Goal: Task Accomplishment & Management: Manage account settings

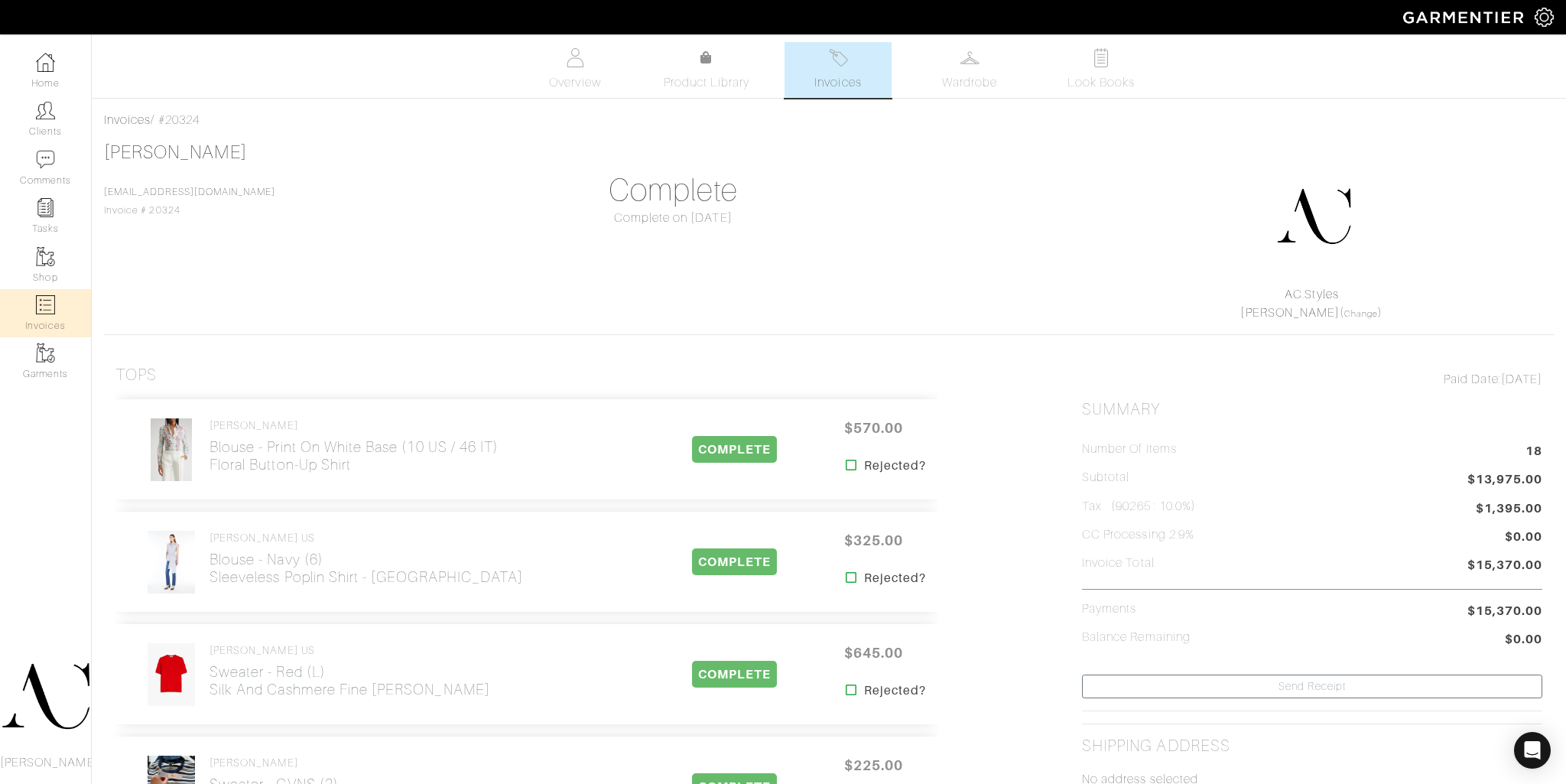
click at [55, 302] on link "Invoices" at bounding box center [45, 313] width 91 height 48
select select
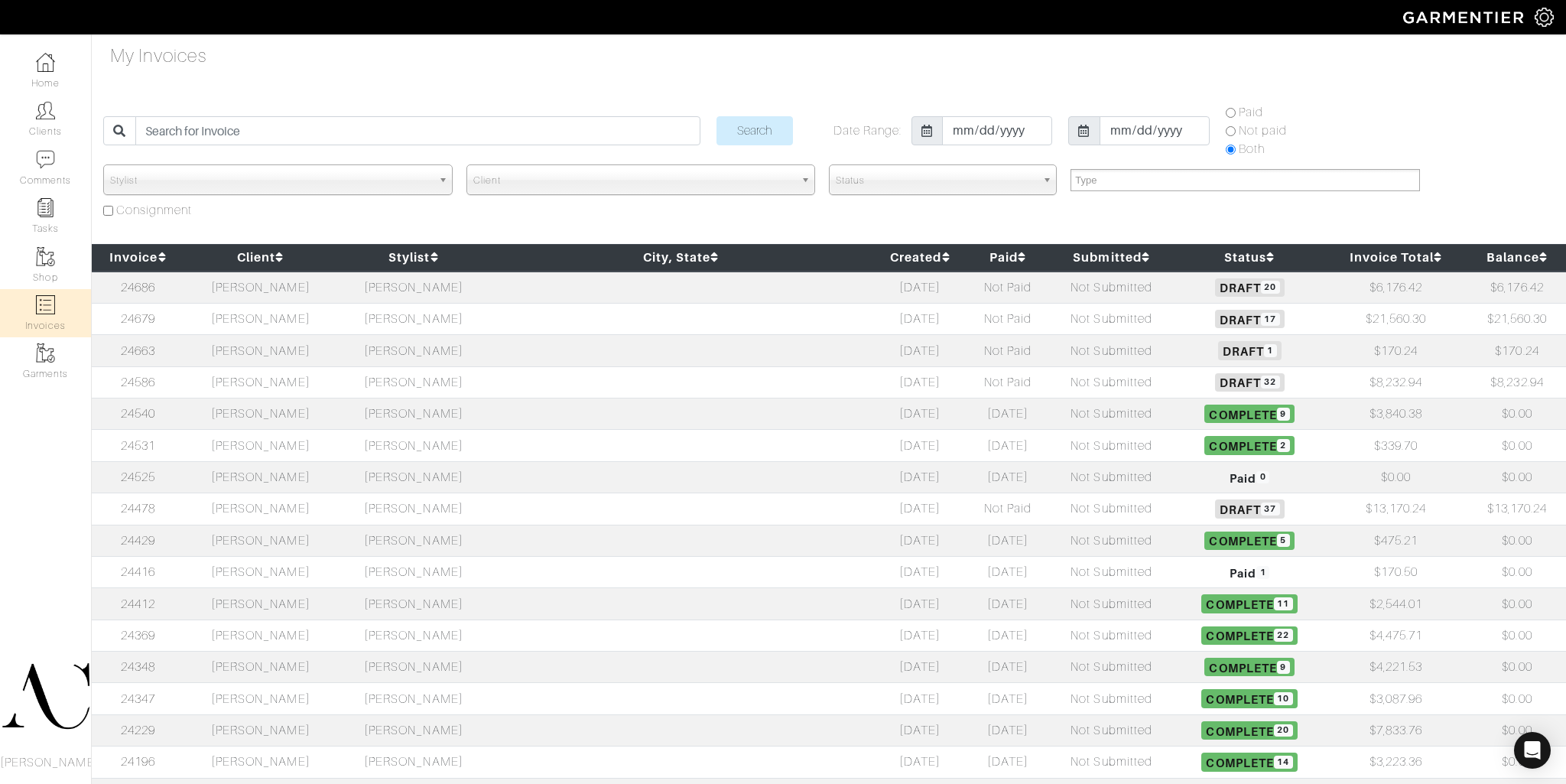
click at [279, 310] on td "[PERSON_NAME]" at bounding box center [261, 318] width 153 height 31
select select
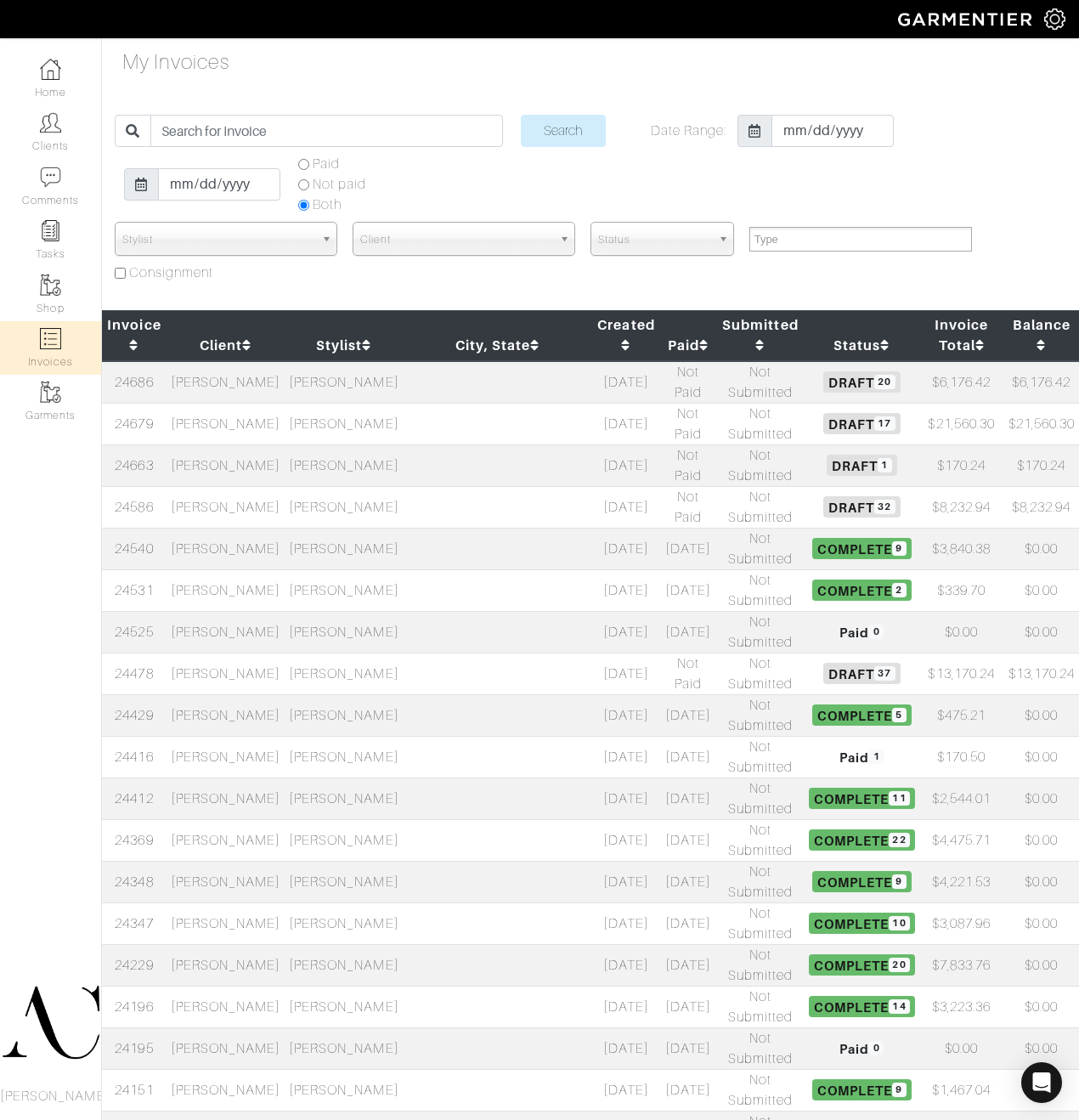
click at [209, 416] on td "[PERSON_NAME]" at bounding box center [225, 424] width 118 height 42
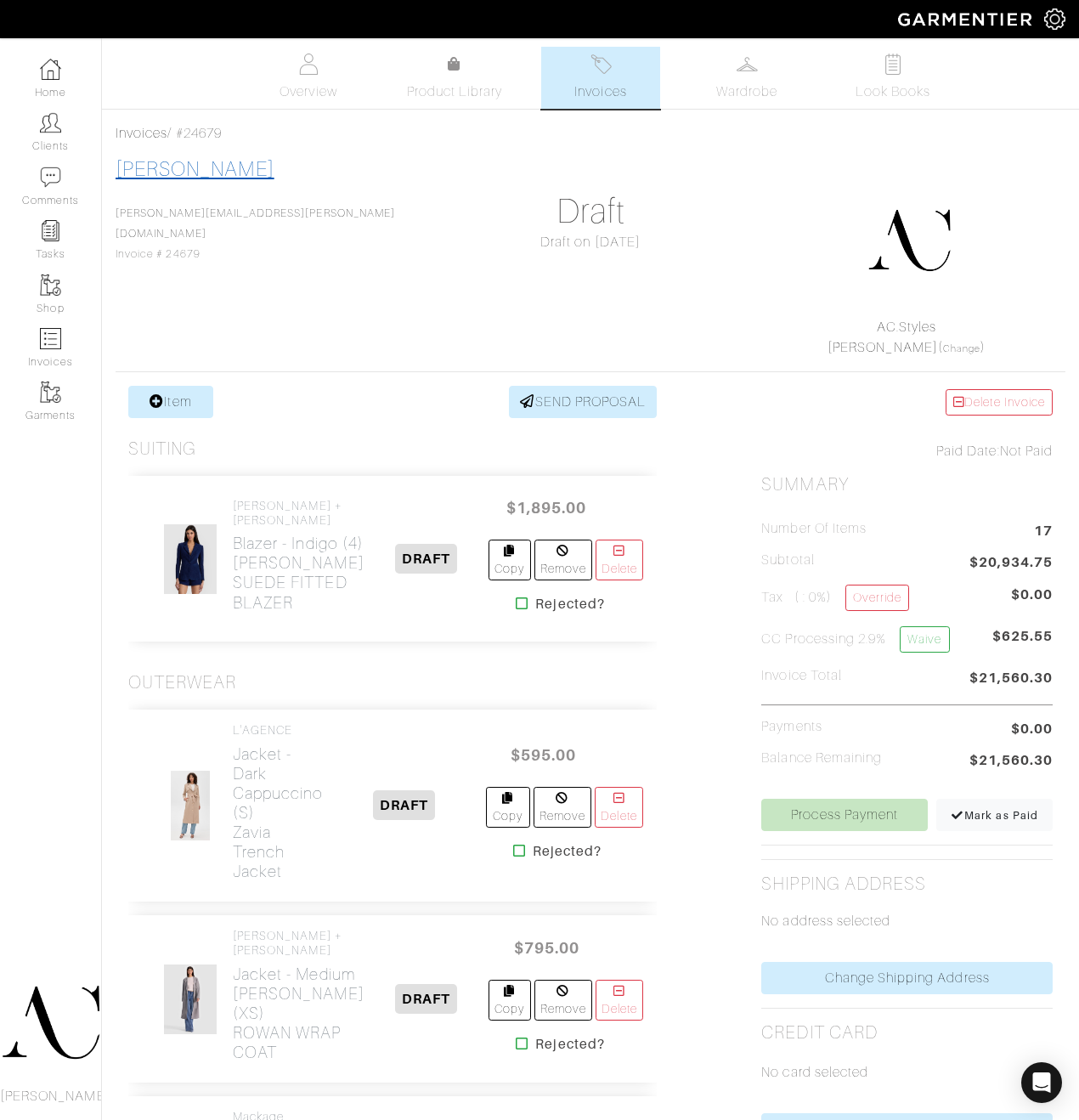
click at [223, 168] on link "[PERSON_NAME]" at bounding box center [195, 169] width 159 height 22
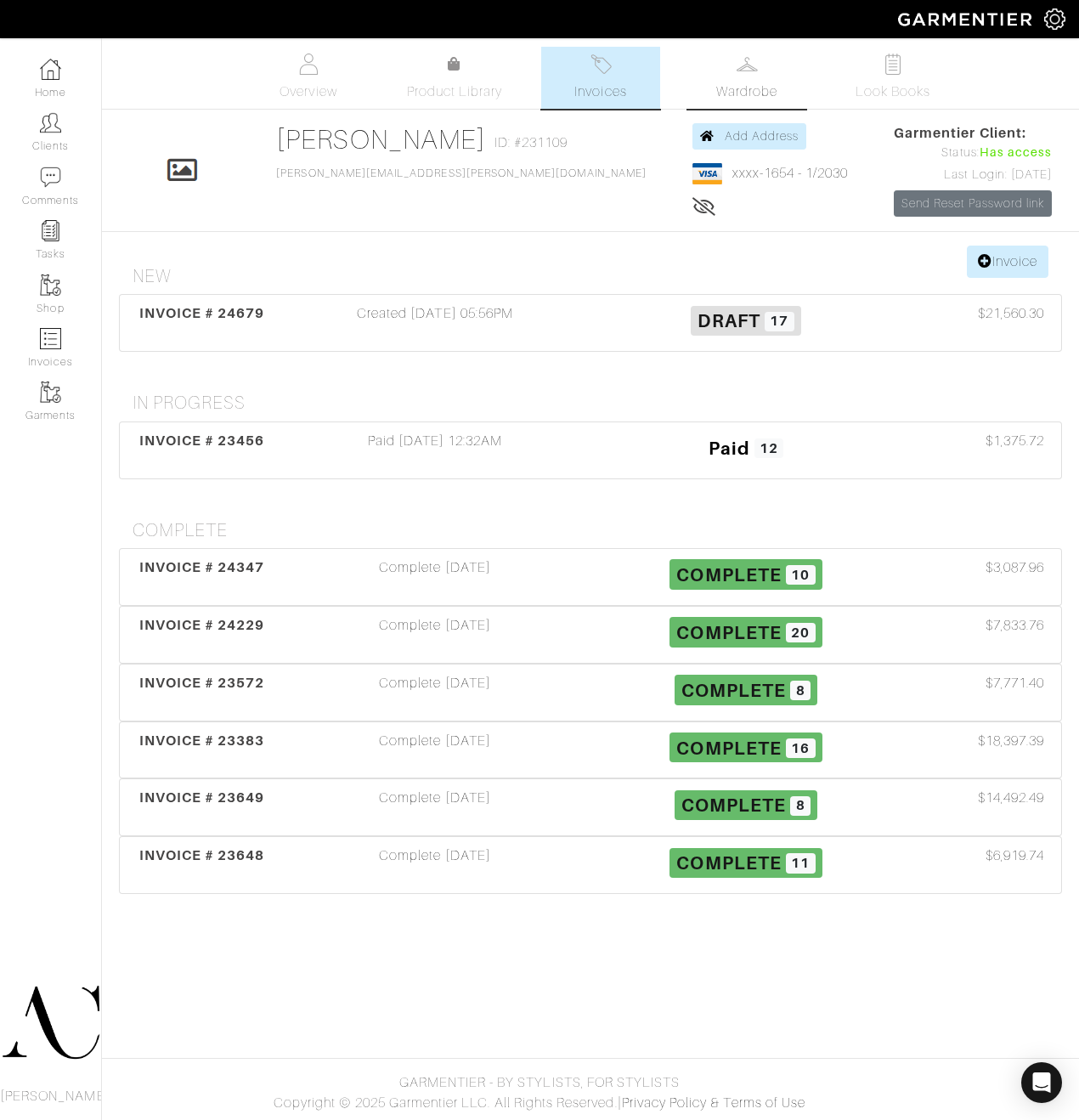
click at [748, 70] on img at bounding box center [747, 64] width 22 height 22
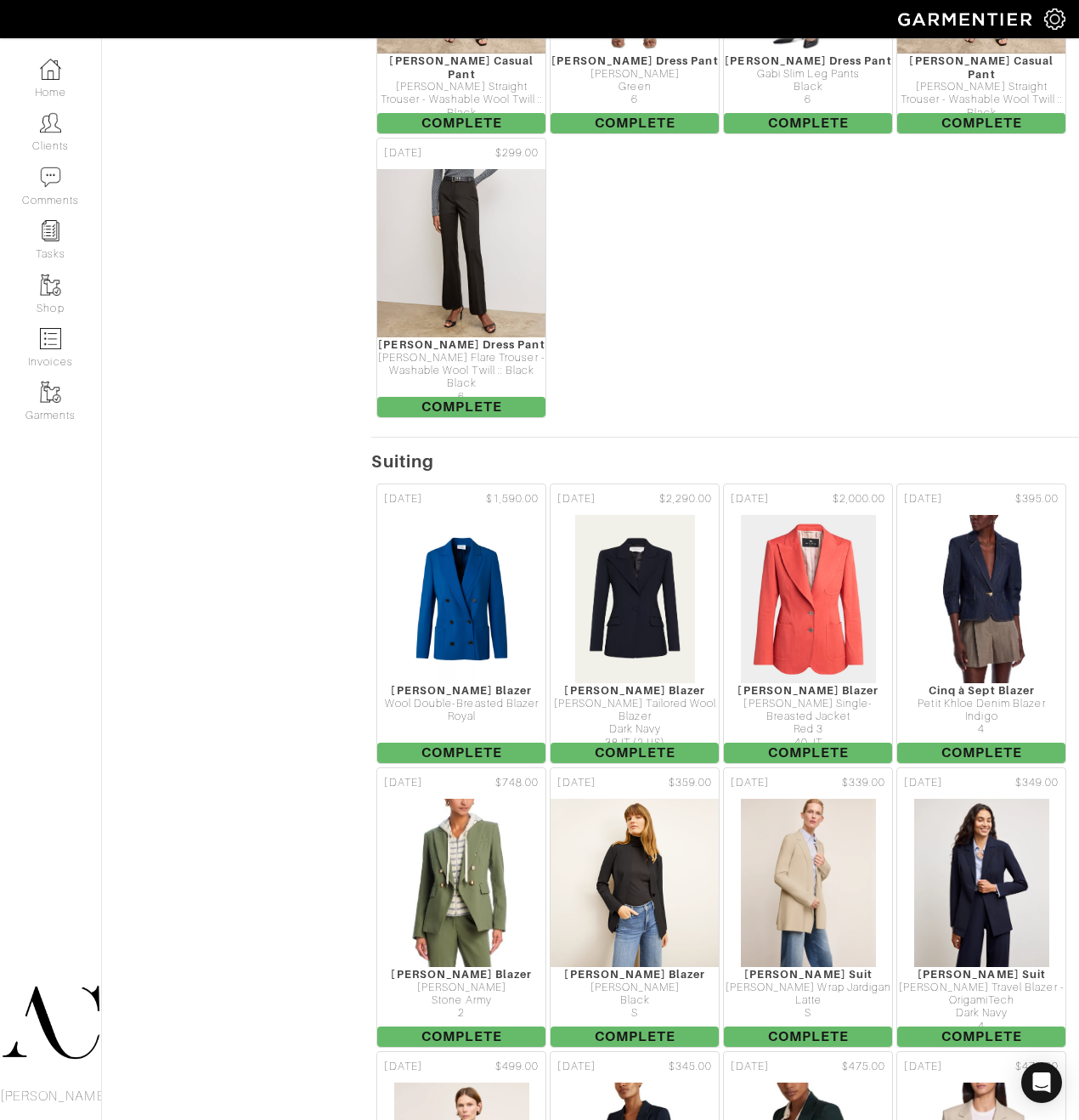
scroll to position [1923, 0]
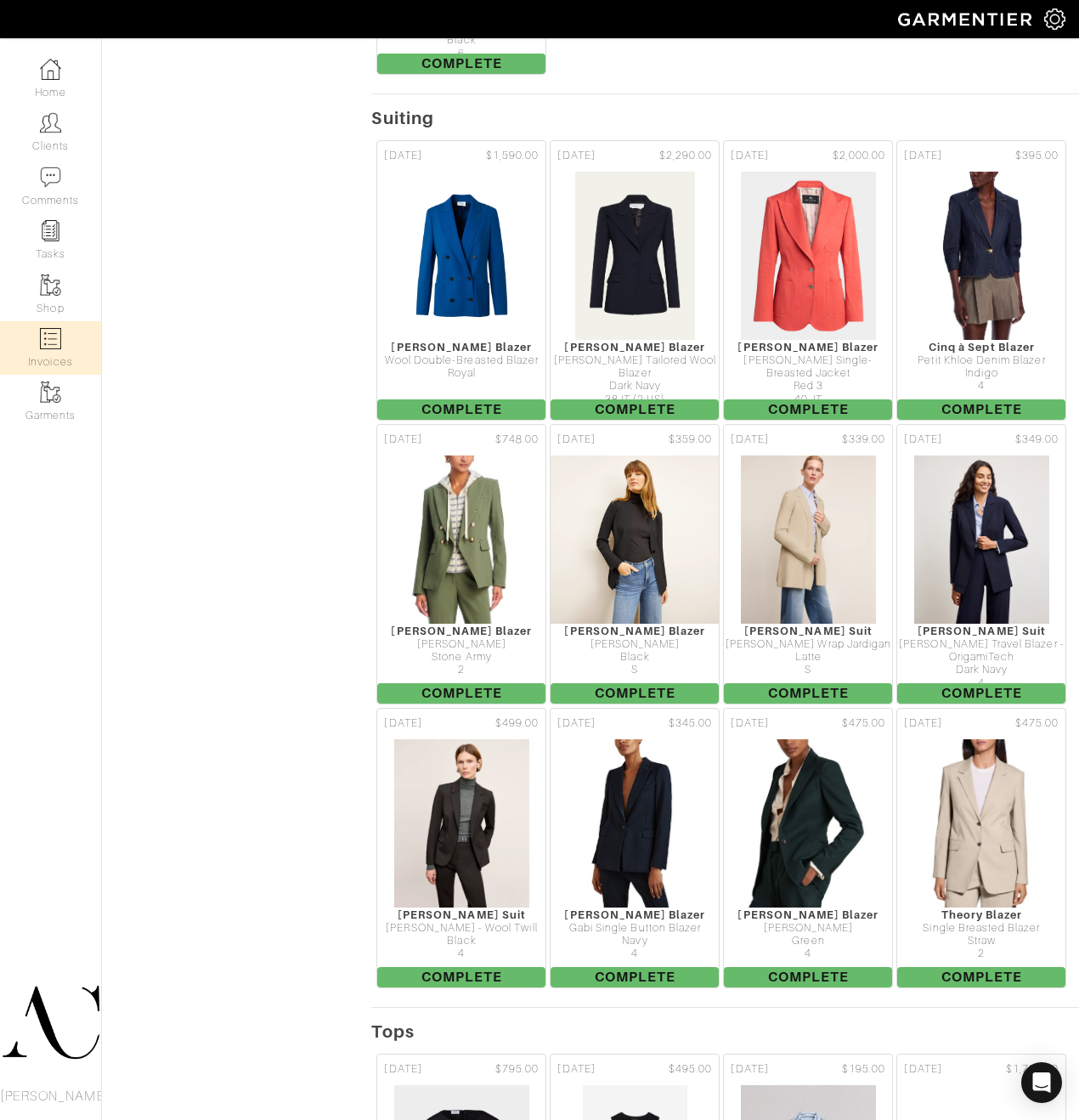
click at [62, 352] on link "Invoices" at bounding box center [50, 348] width 101 height 53
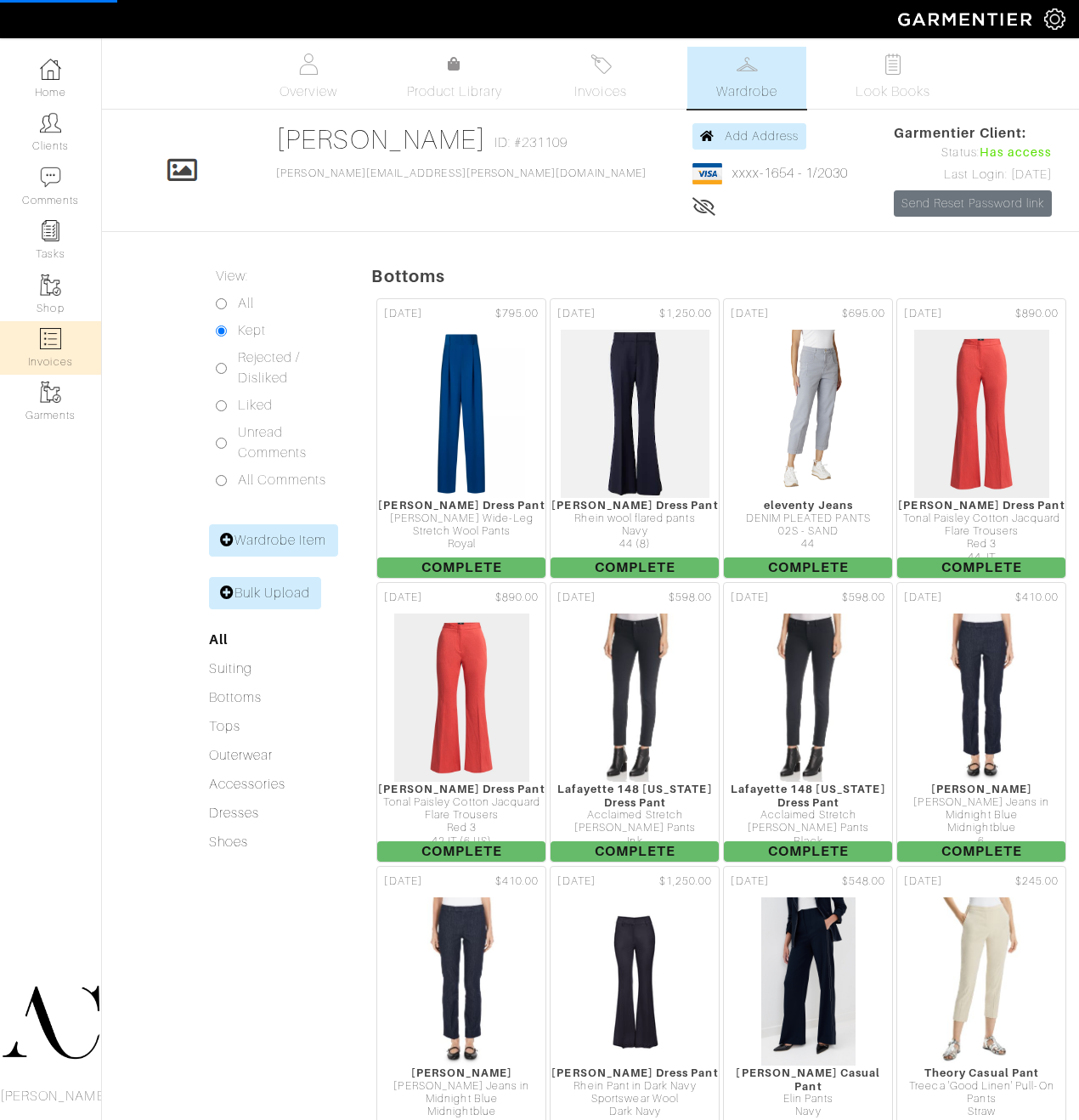
select select
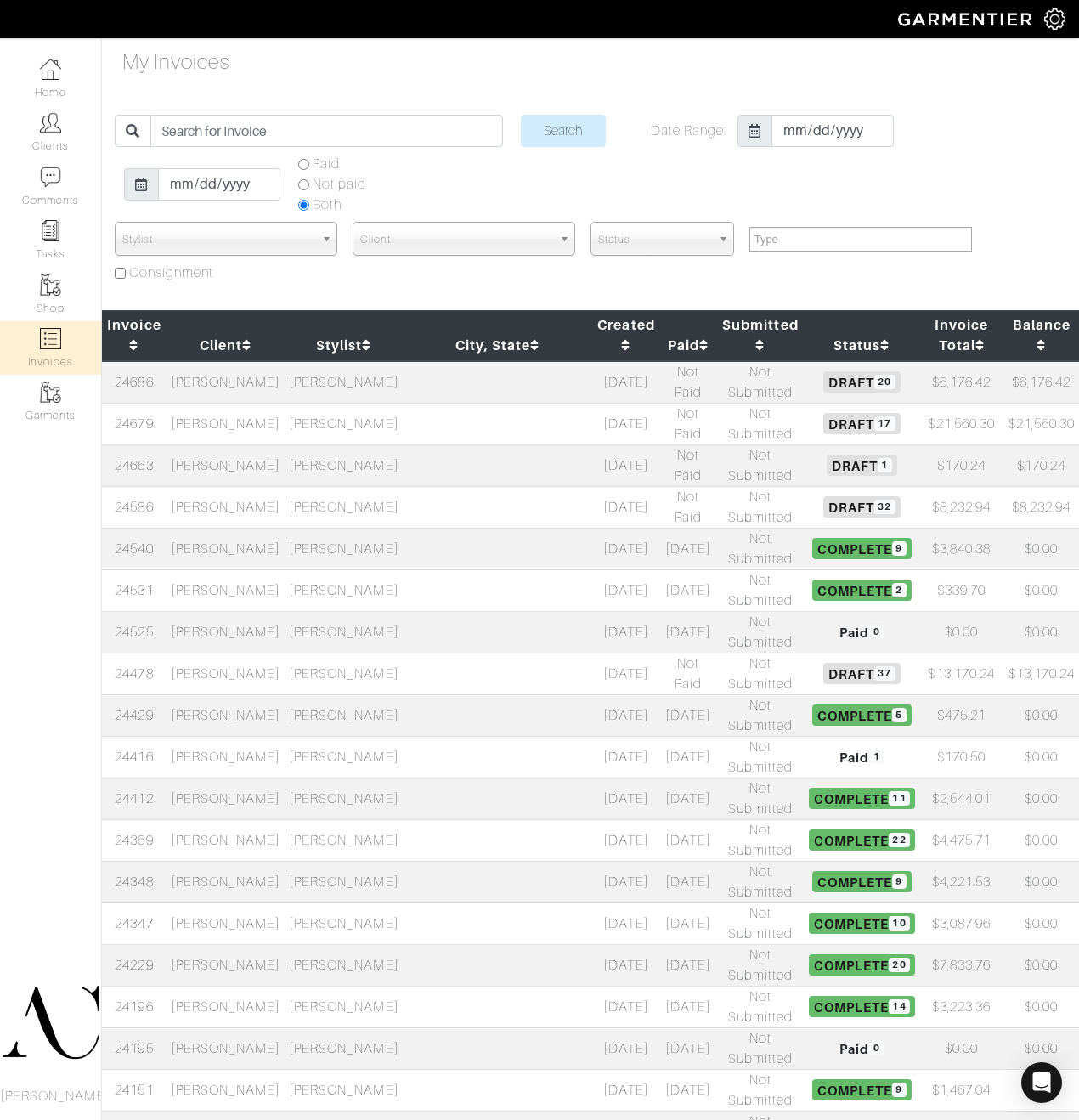
click at [255, 672] on td "[PERSON_NAME]" at bounding box center [225, 673] width 118 height 42
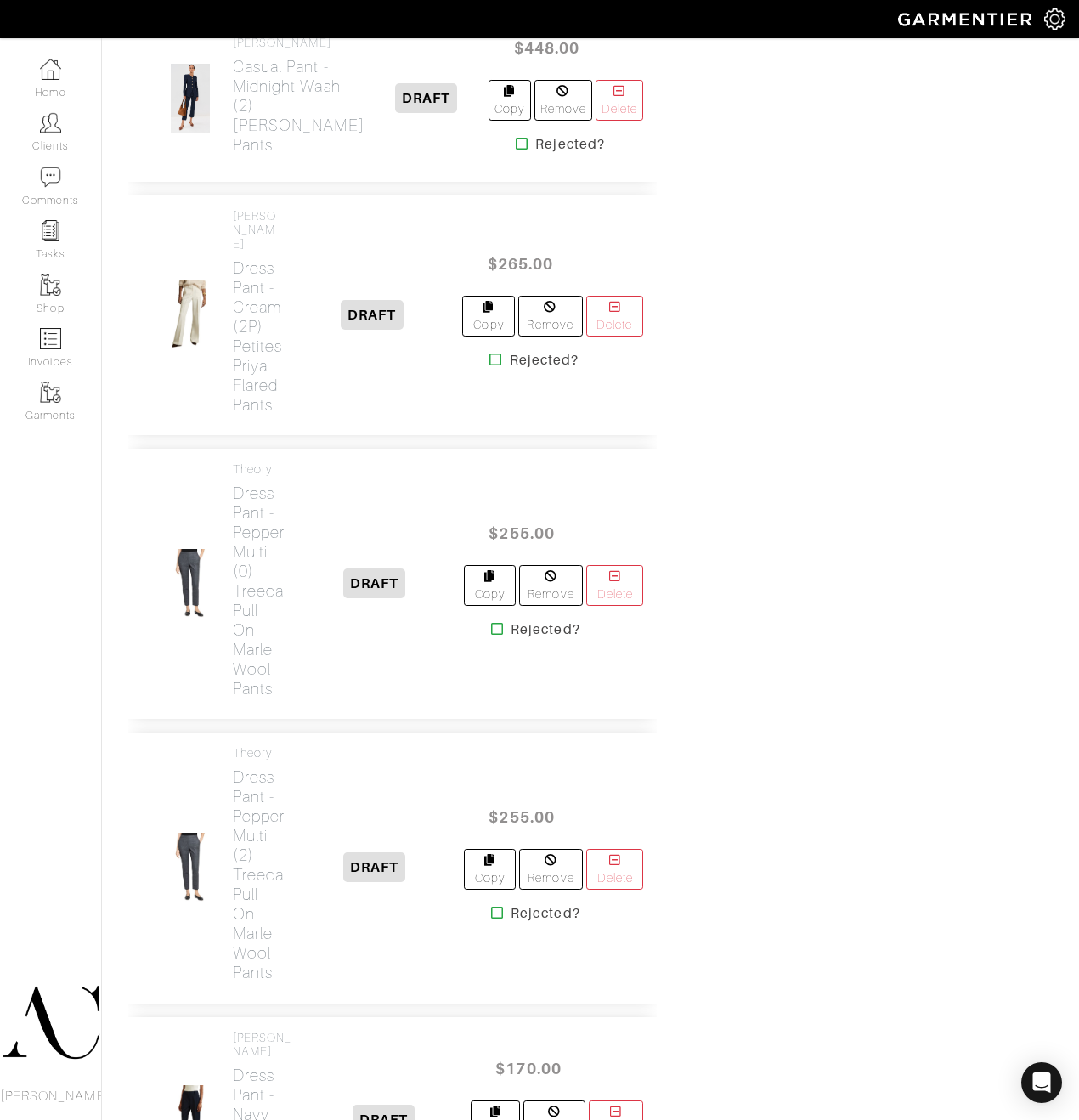
scroll to position [2165, 0]
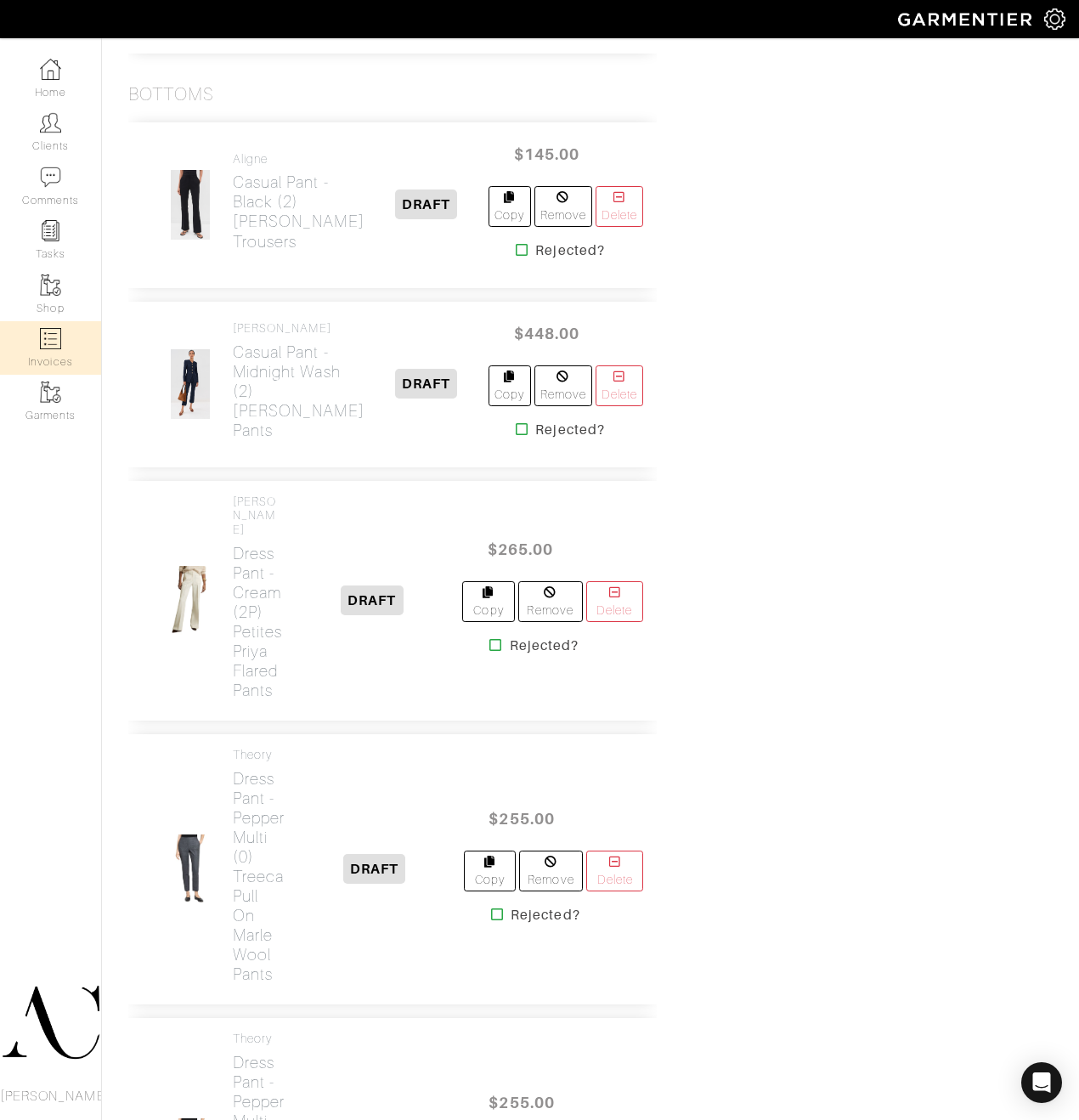
click at [55, 332] on img at bounding box center [50, 338] width 22 height 22
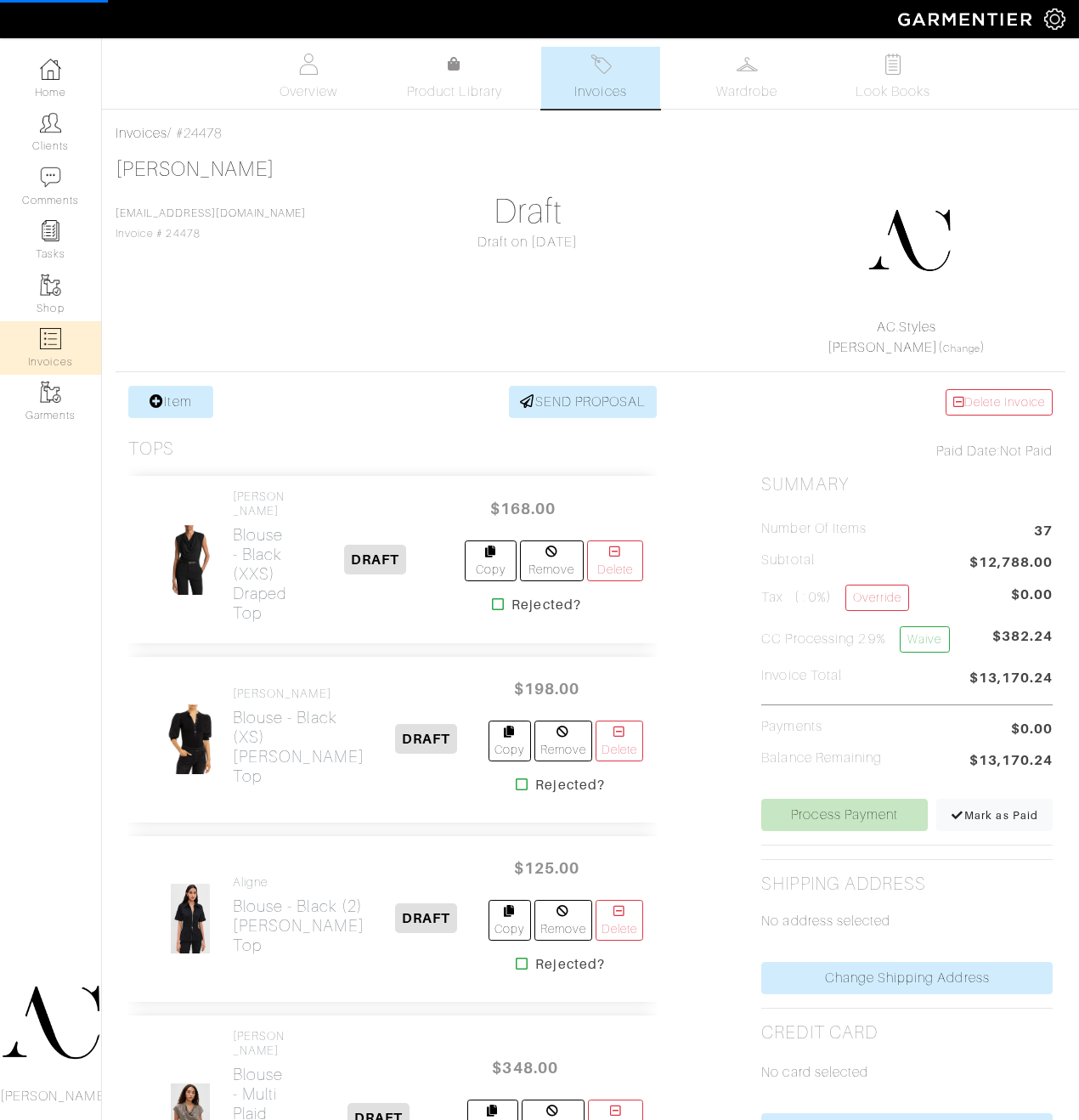
select select
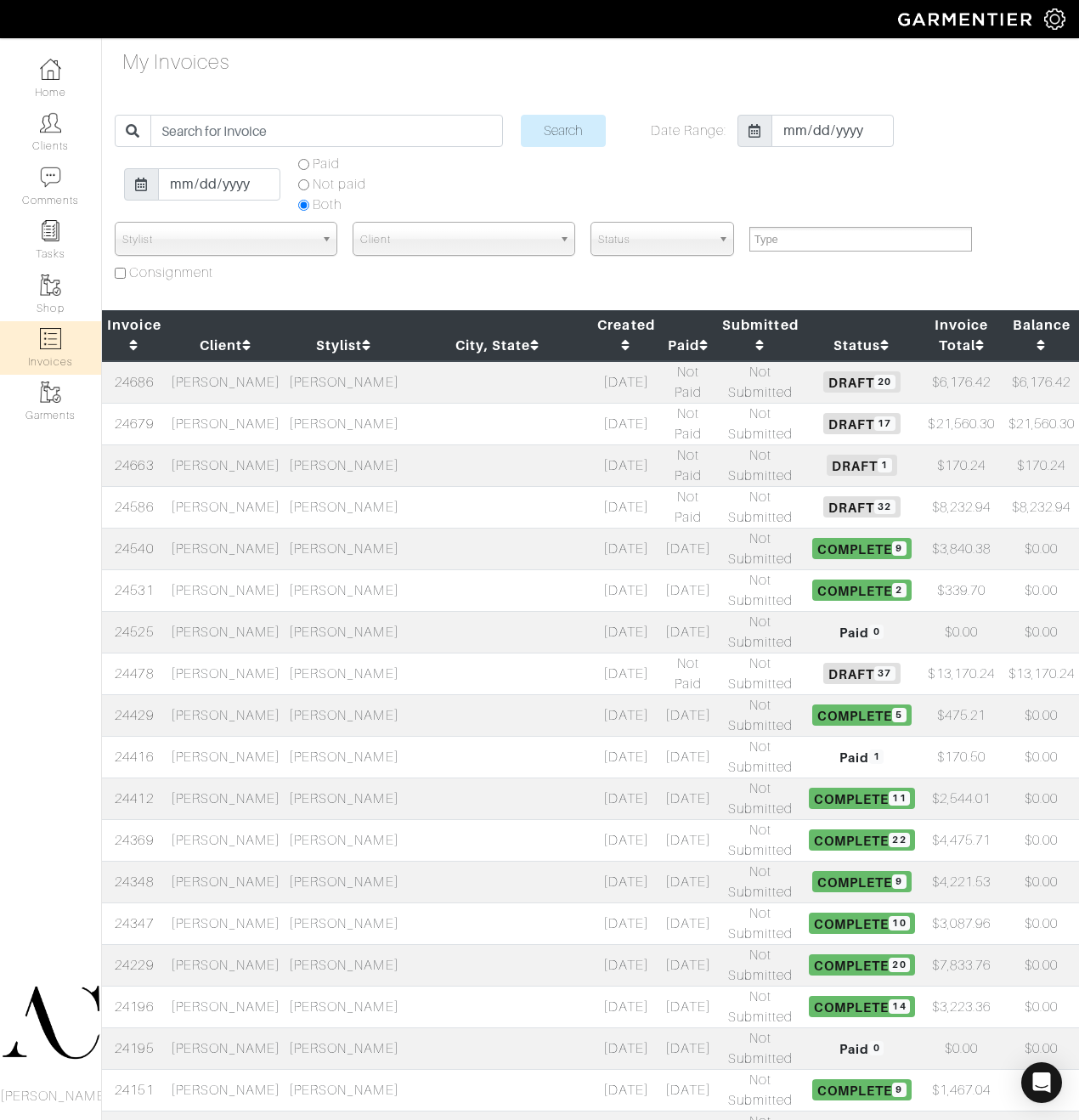
click at [270, 432] on td "[PERSON_NAME]" at bounding box center [225, 424] width 118 height 42
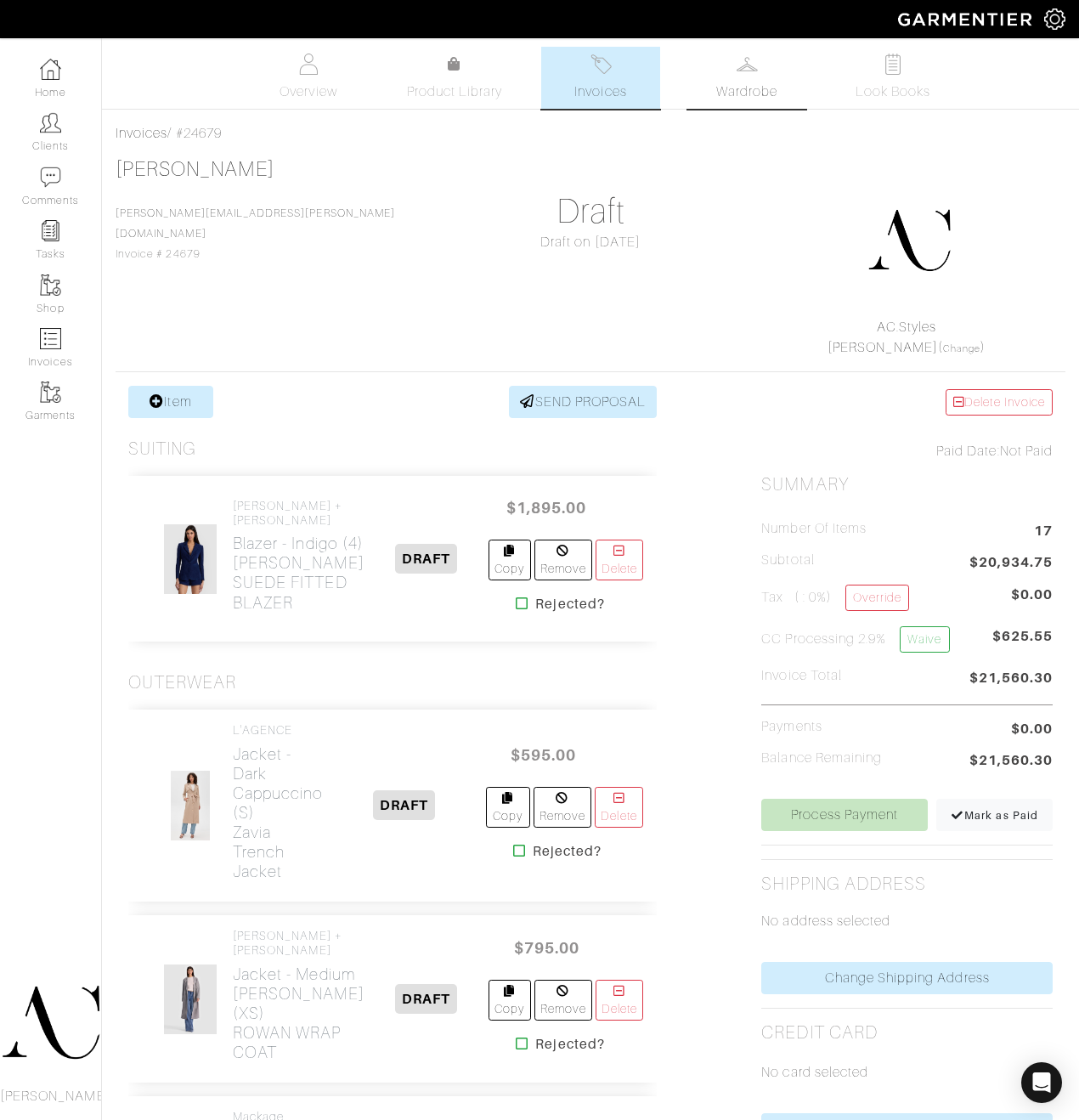
click at [778, 79] on link "Wardrobe" at bounding box center [746, 78] width 119 height 62
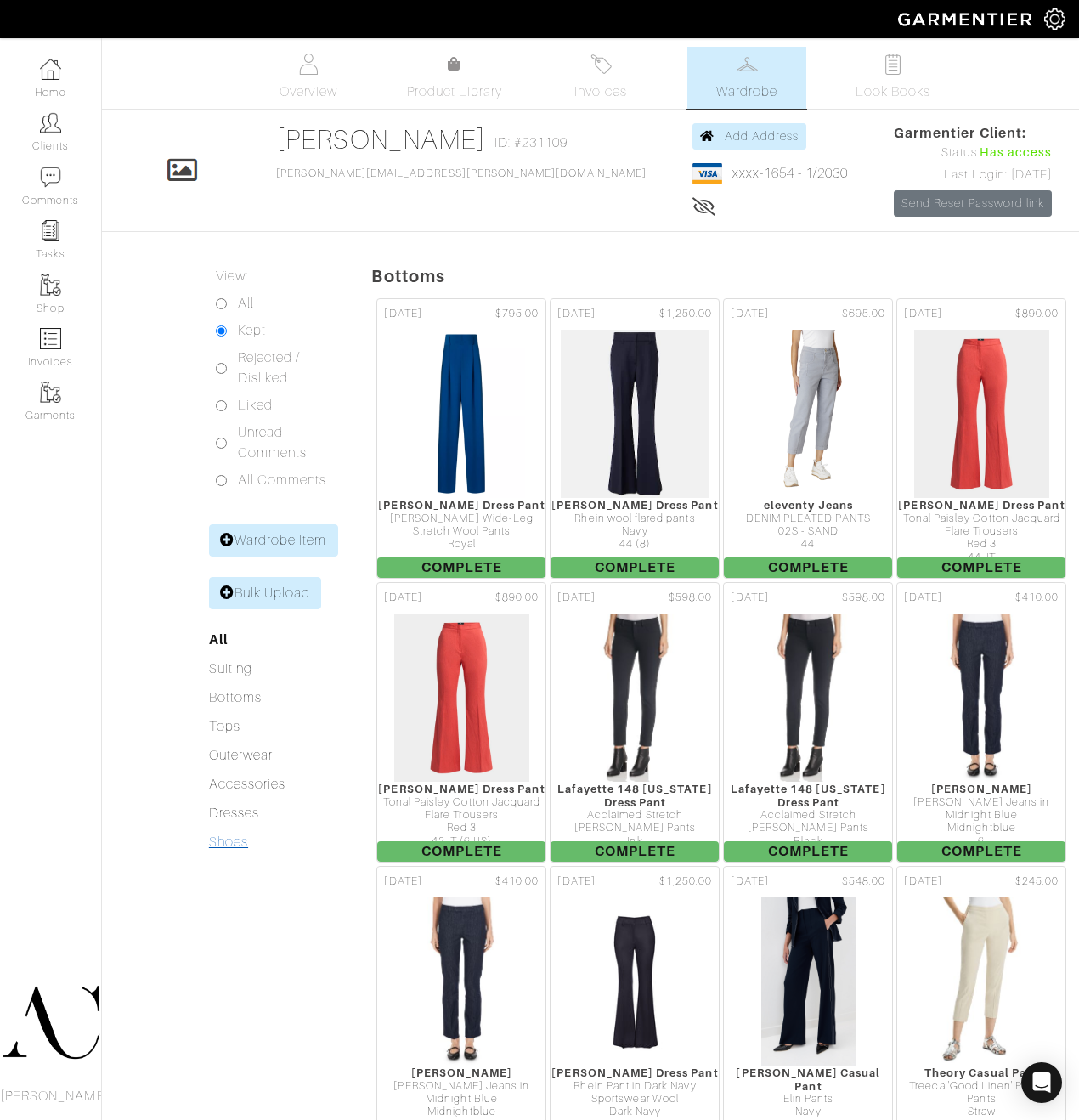
click at [242, 842] on link "Shoes" at bounding box center [229, 842] width 39 height 15
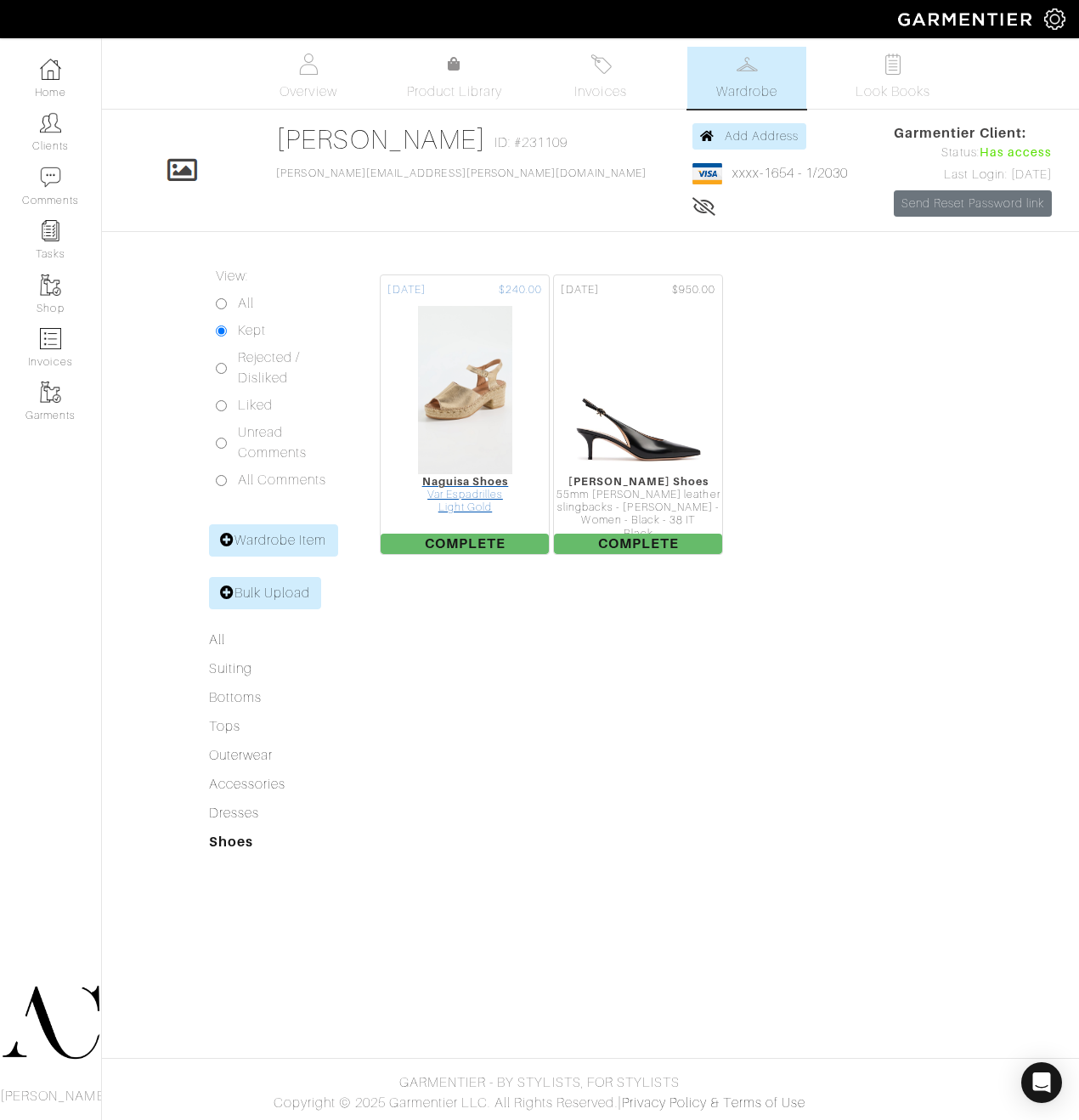
click at [492, 498] on div "Var Espadrilles" at bounding box center [465, 495] width 168 height 13
click at [48, 343] on img at bounding box center [50, 338] width 22 height 22
select select
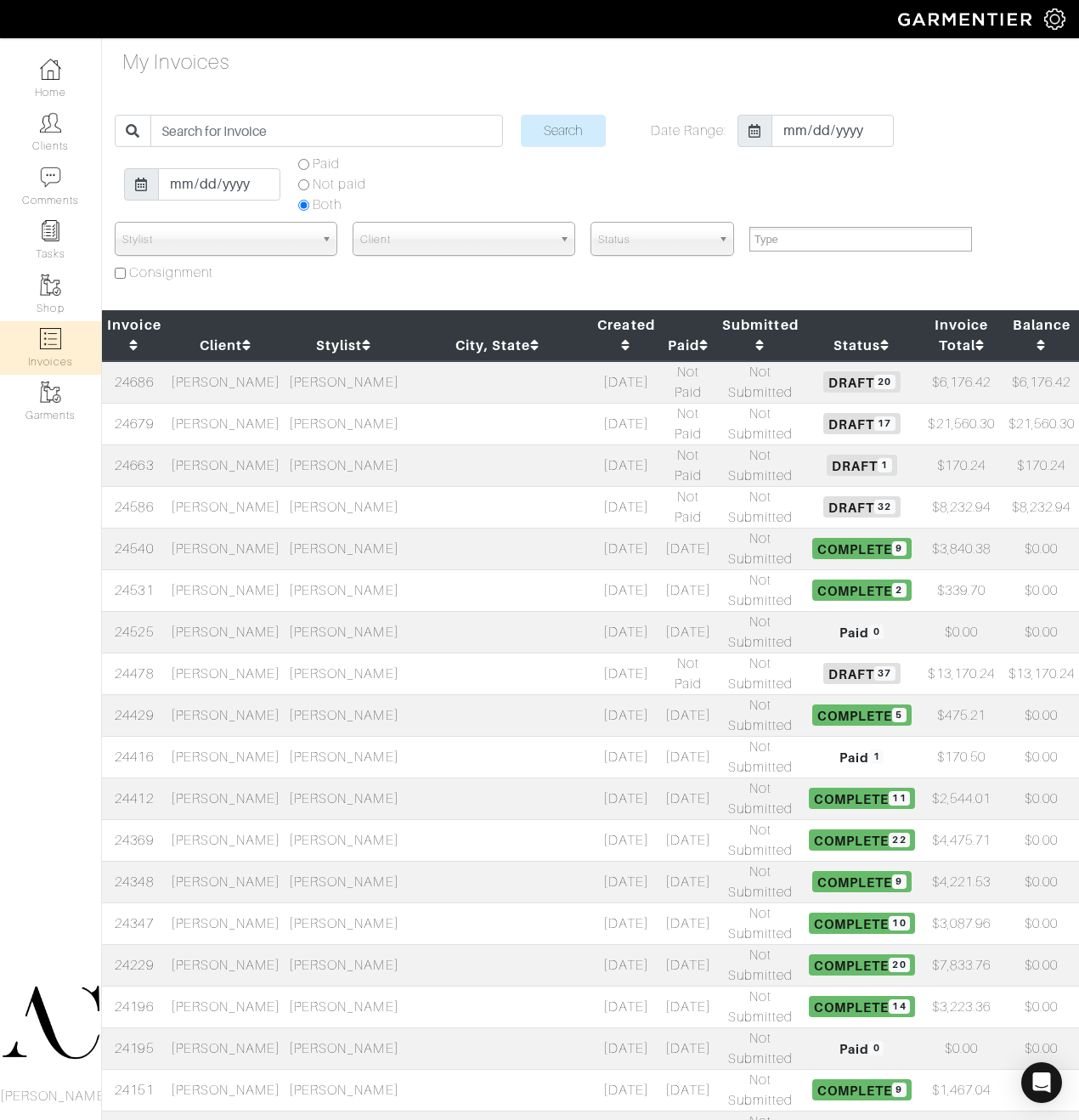
click at [268, 423] on td "Sonia Kastner" at bounding box center [225, 424] width 118 height 42
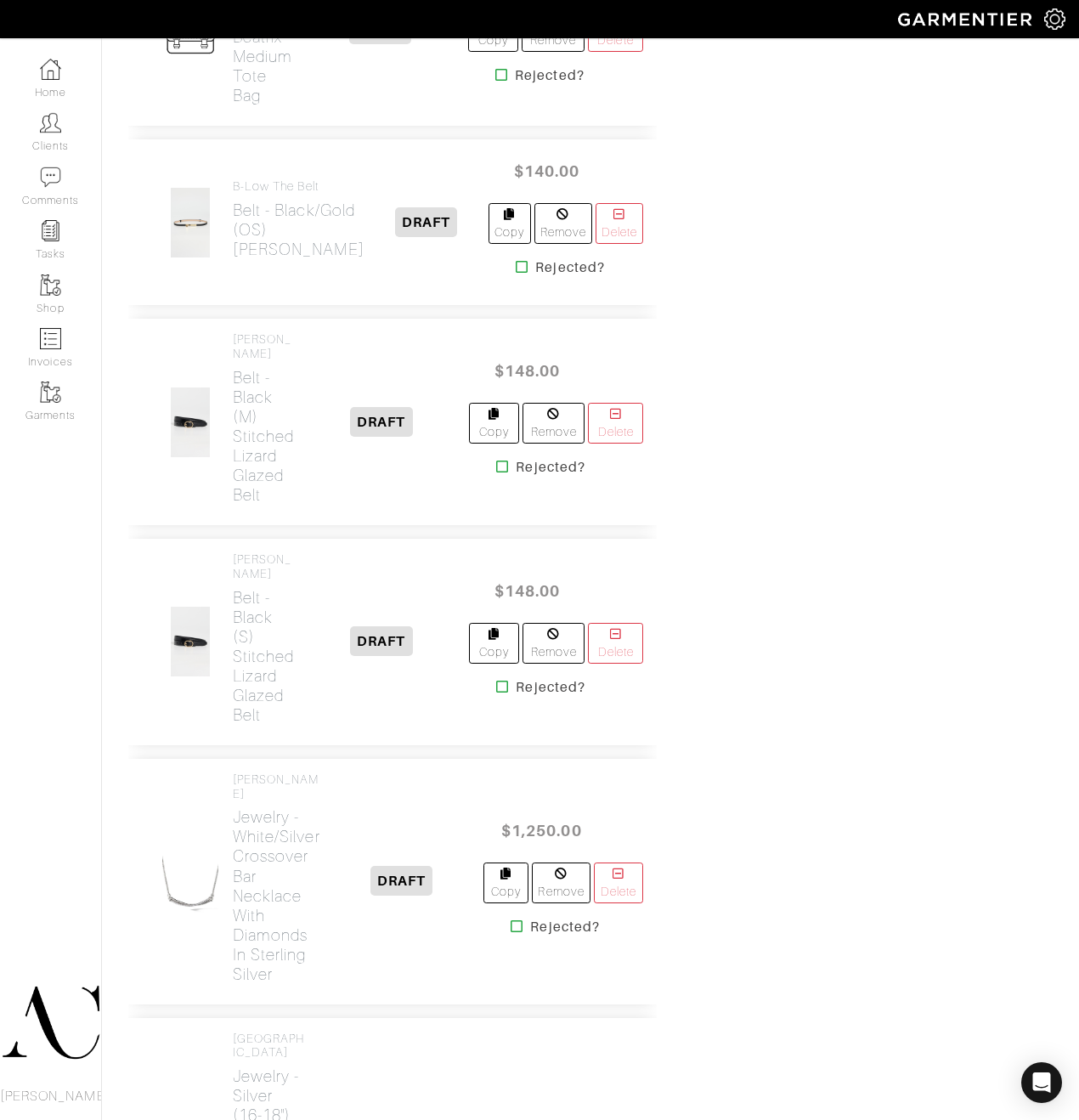
scroll to position [2097, 0]
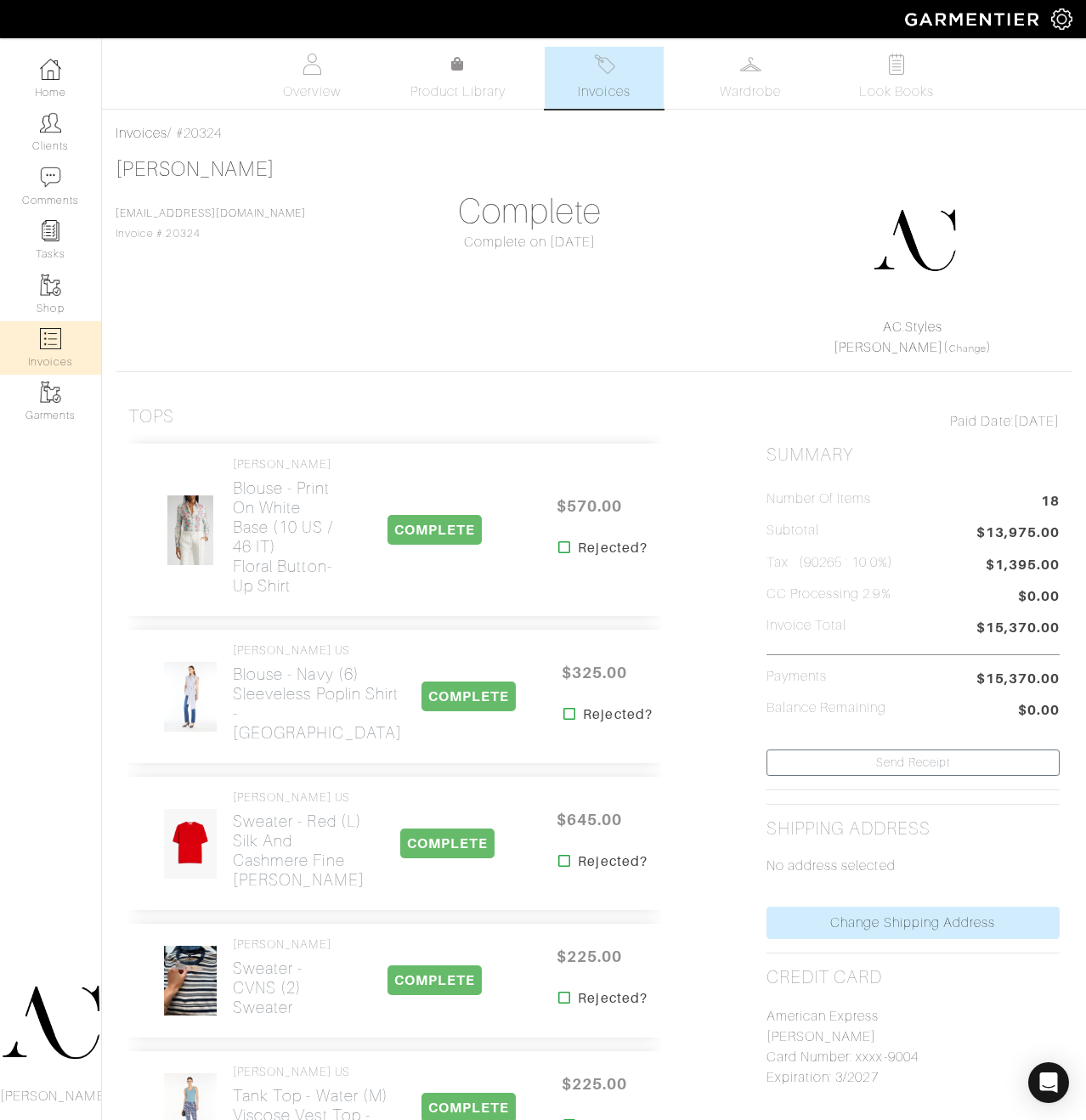
click at [59, 352] on link "Invoices" at bounding box center [50, 348] width 101 height 53
select select
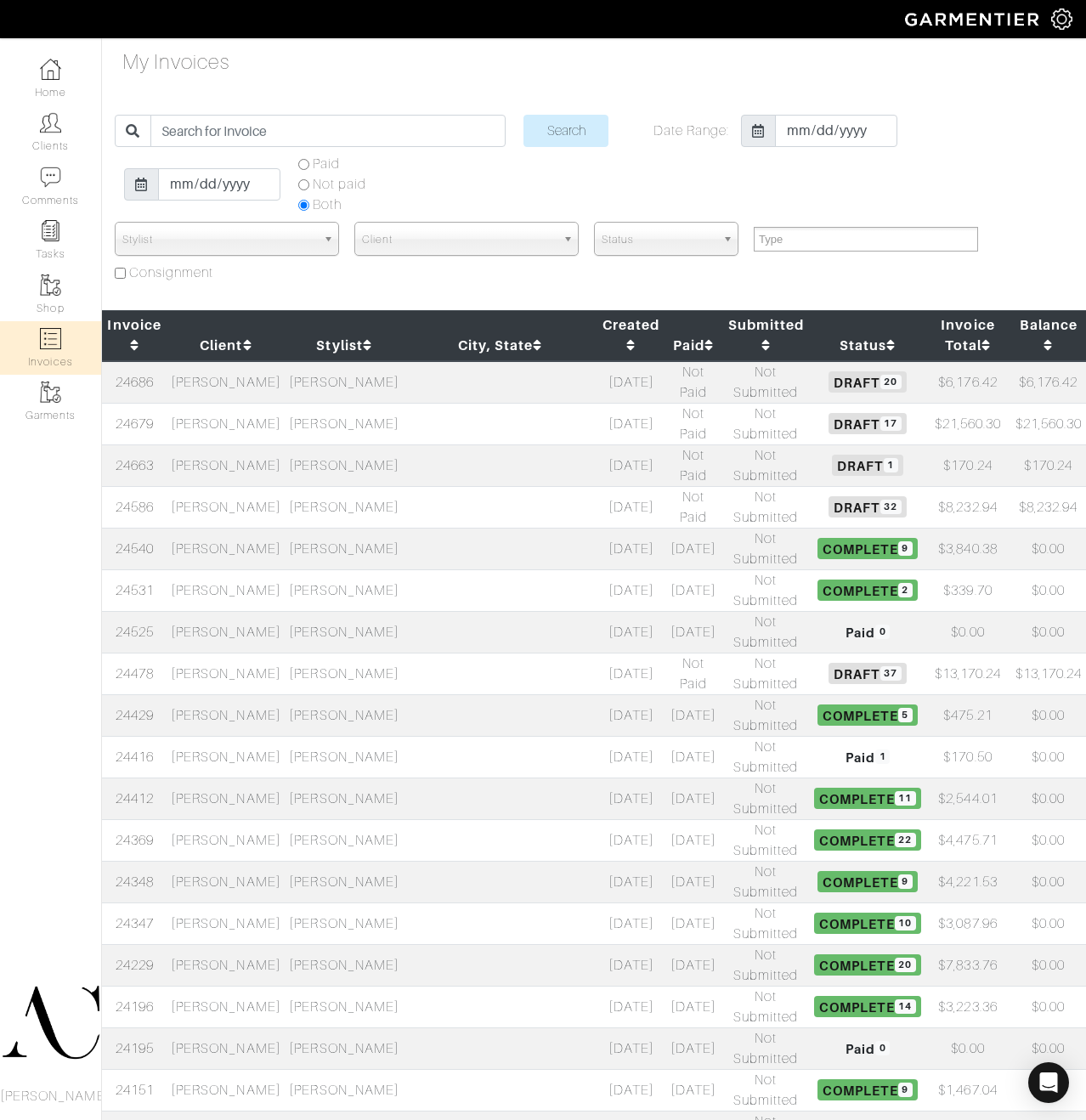
click at [265, 676] on td "[PERSON_NAME]" at bounding box center [225, 673] width 118 height 42
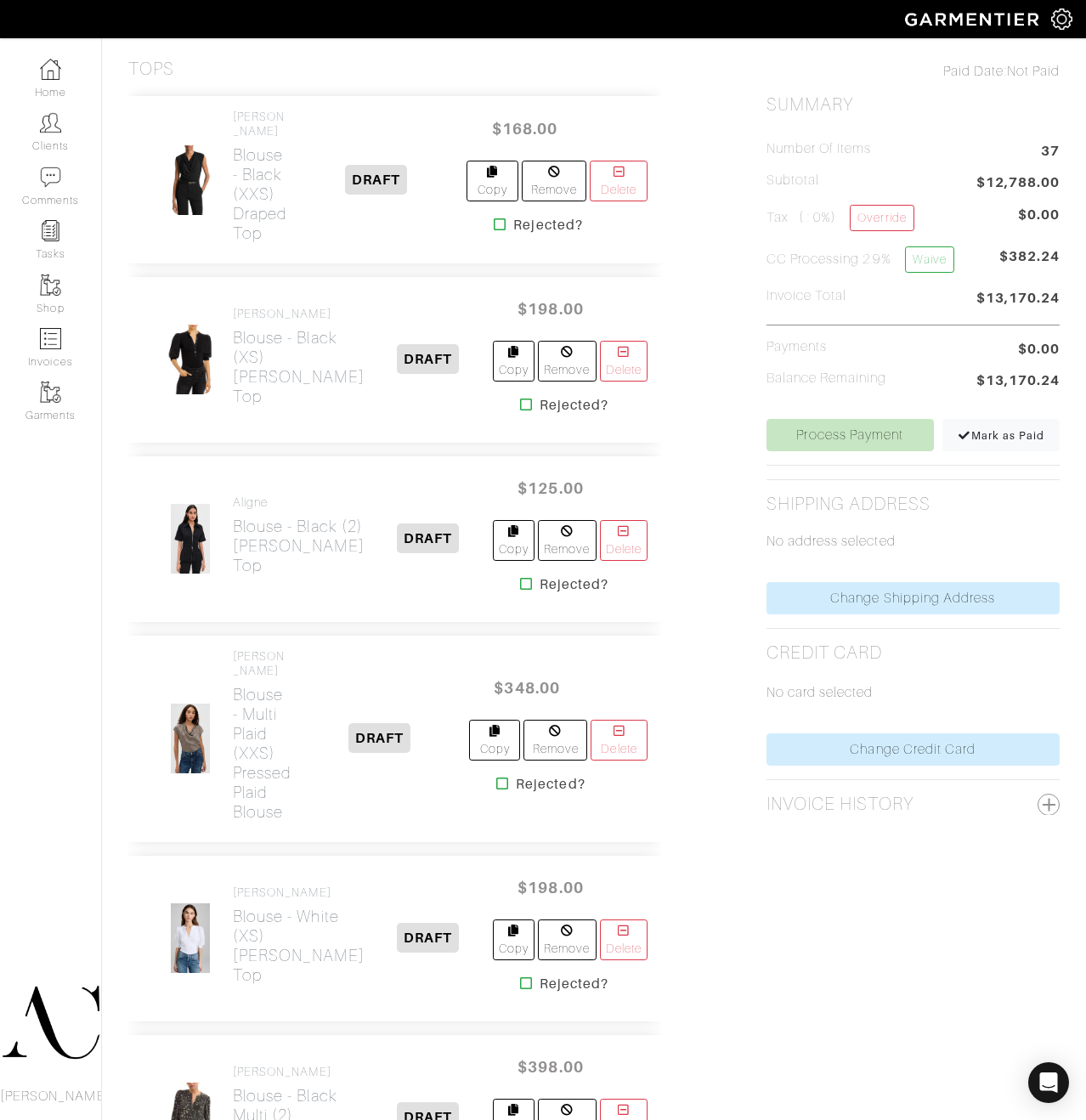
scroll to position [382, 0]
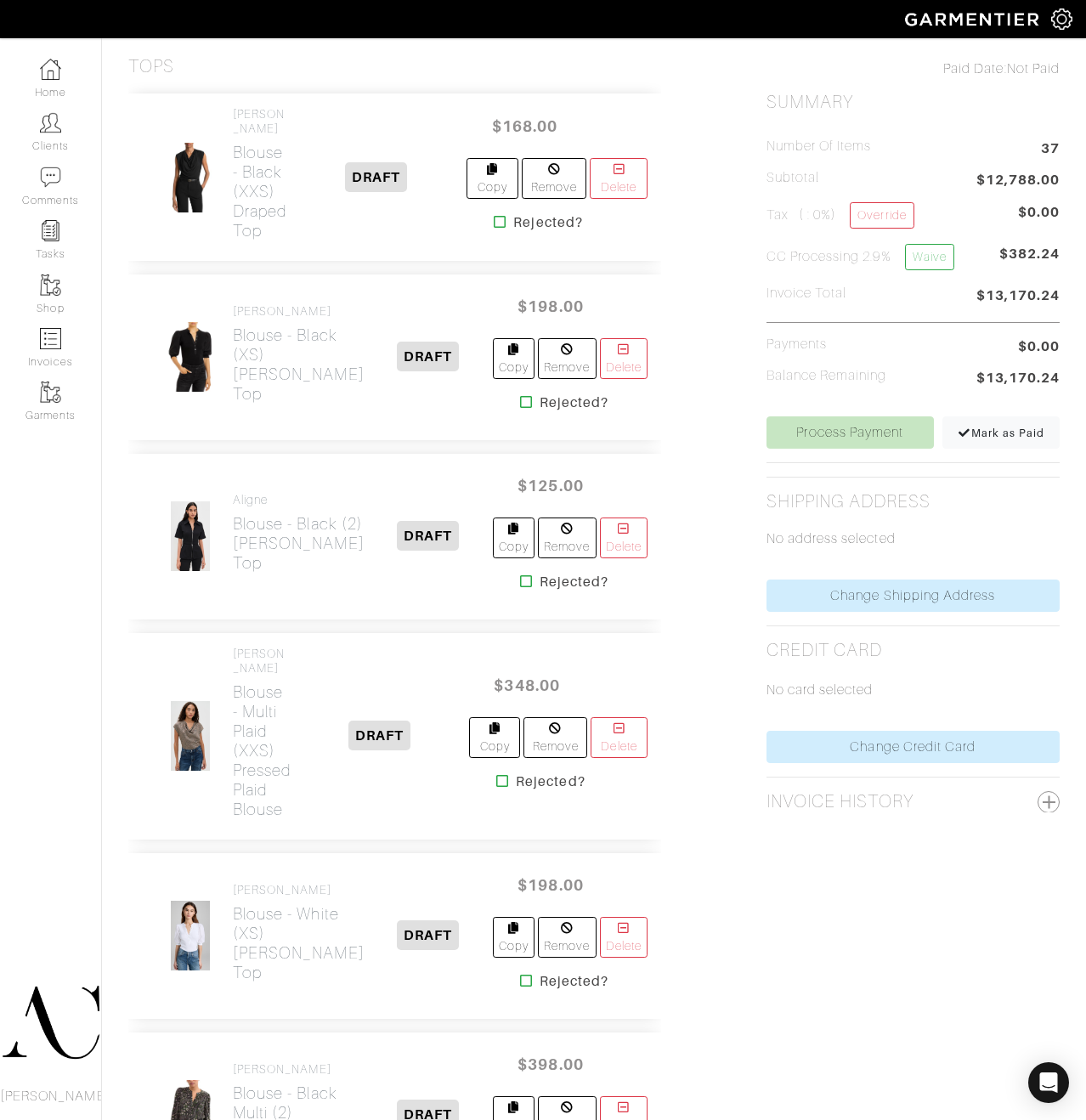
click at [520, 974] on icon at bounding box center [526, 981] width 13 height 14
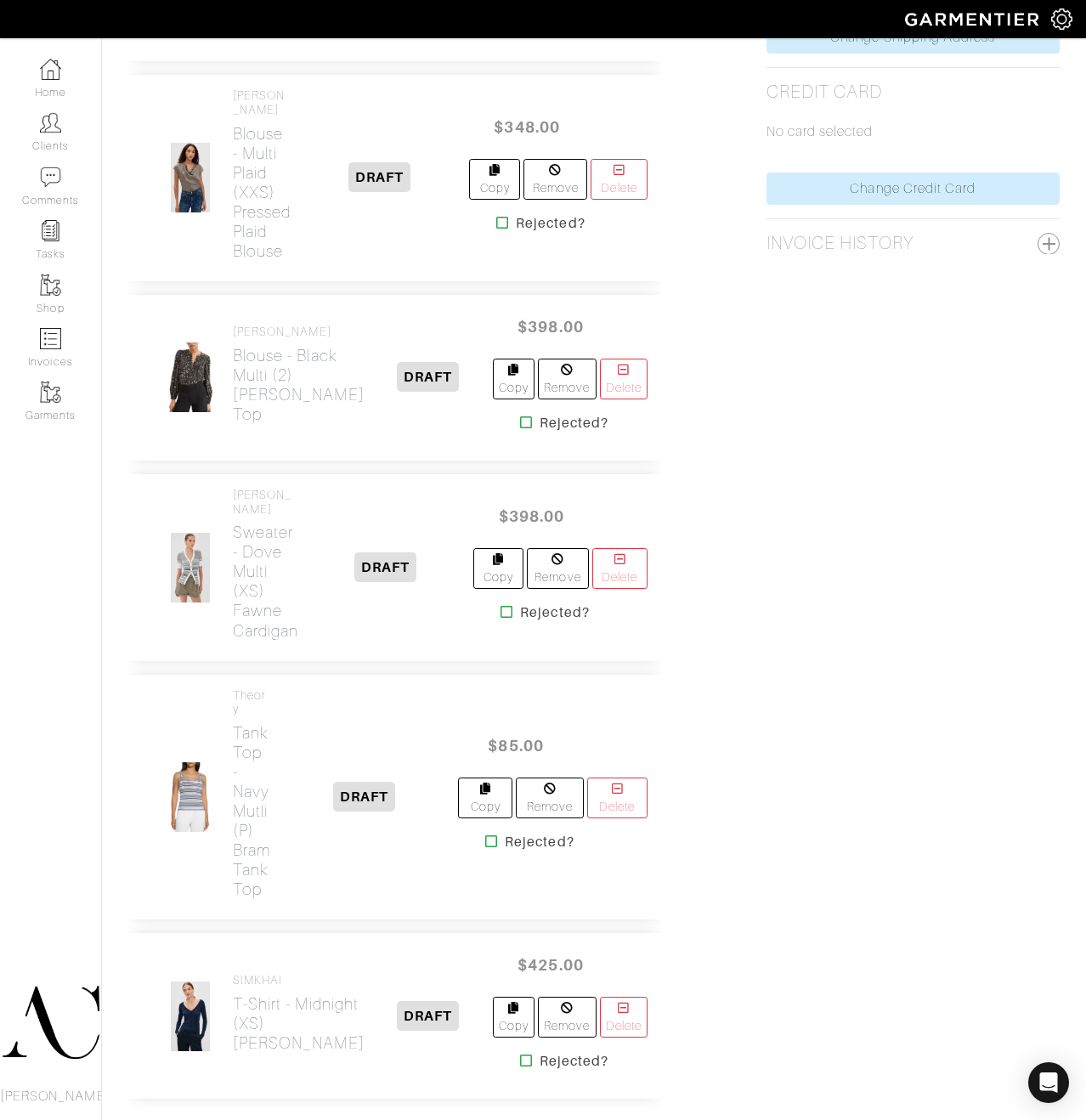
scroll to position [940, 0]
click at [504, 620] on icon at bounding box center [507, 612] width 13 height 14
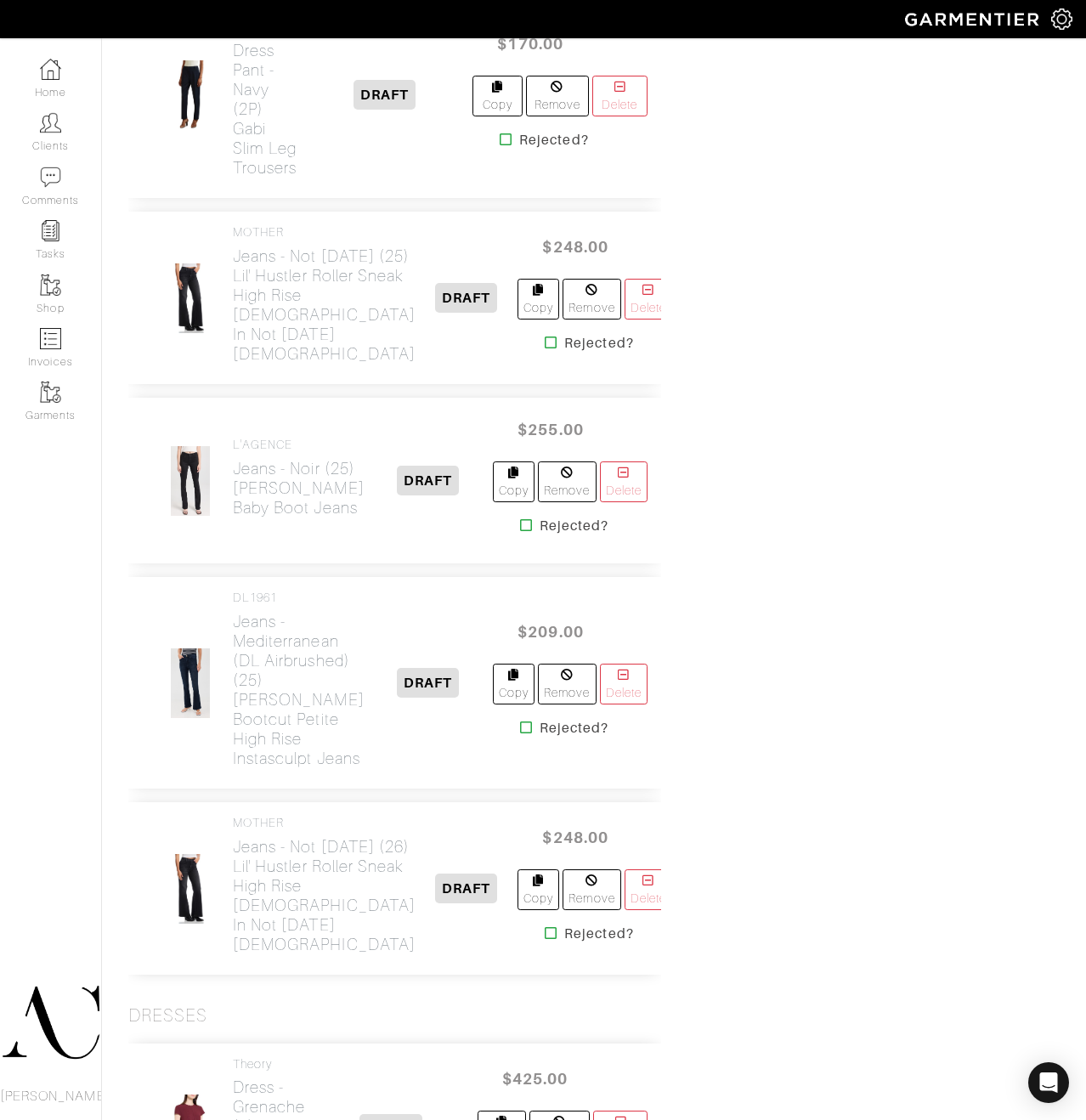
scroll to position [3311, 0]
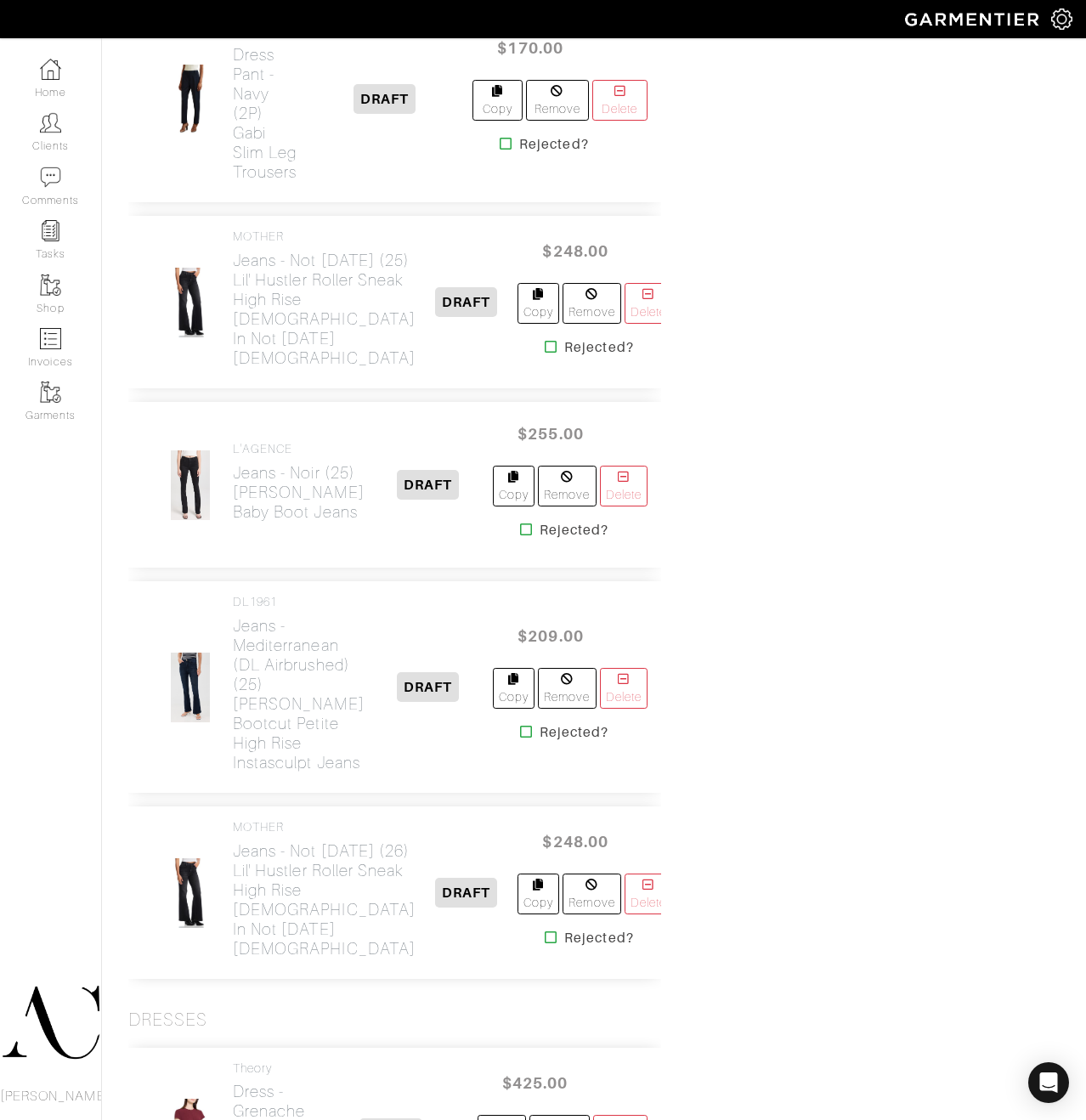
click at [520, 537] on icon at bounding box center [526, 529] width 13 height 14
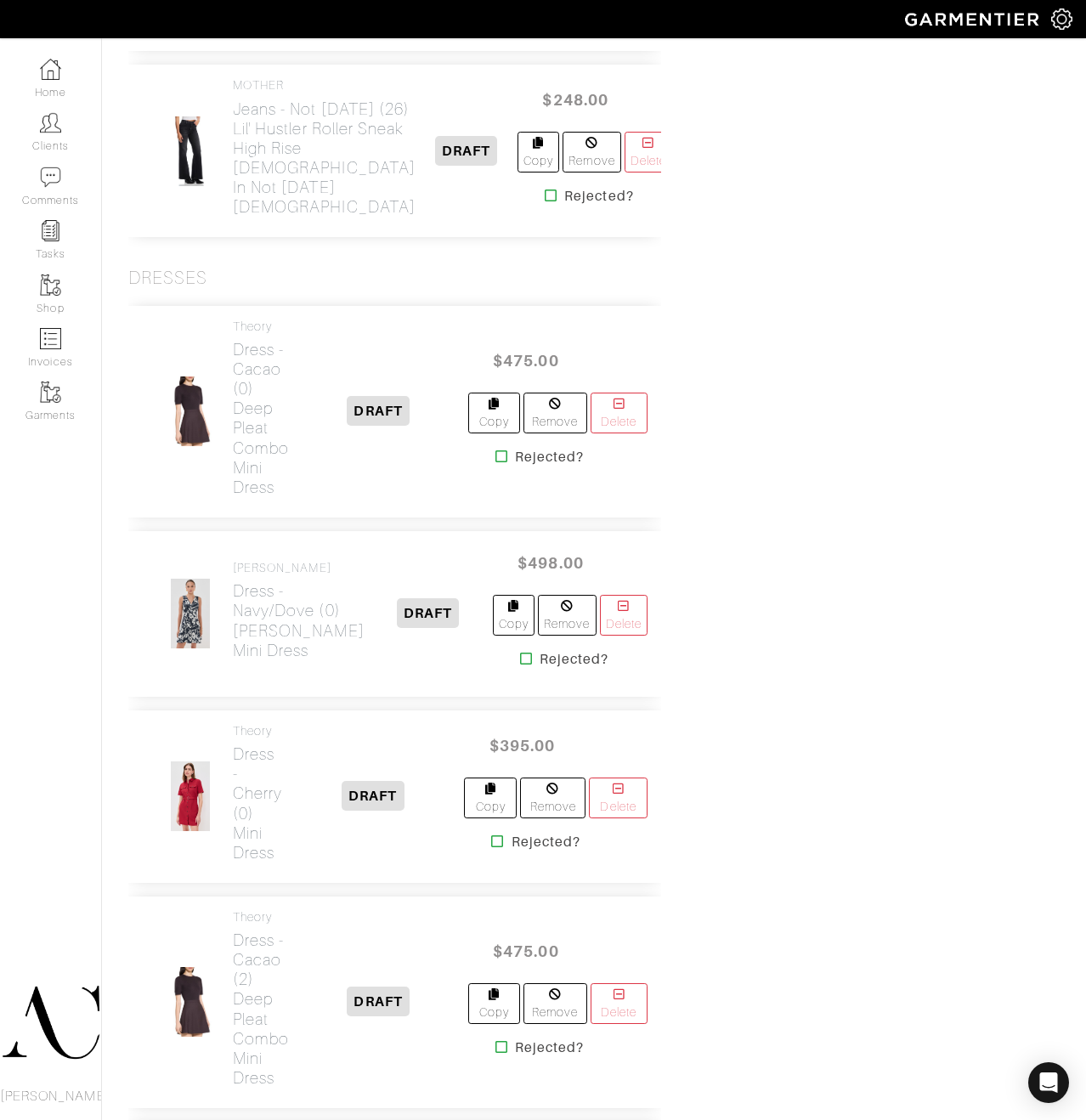
scroll to position [4161, 0]
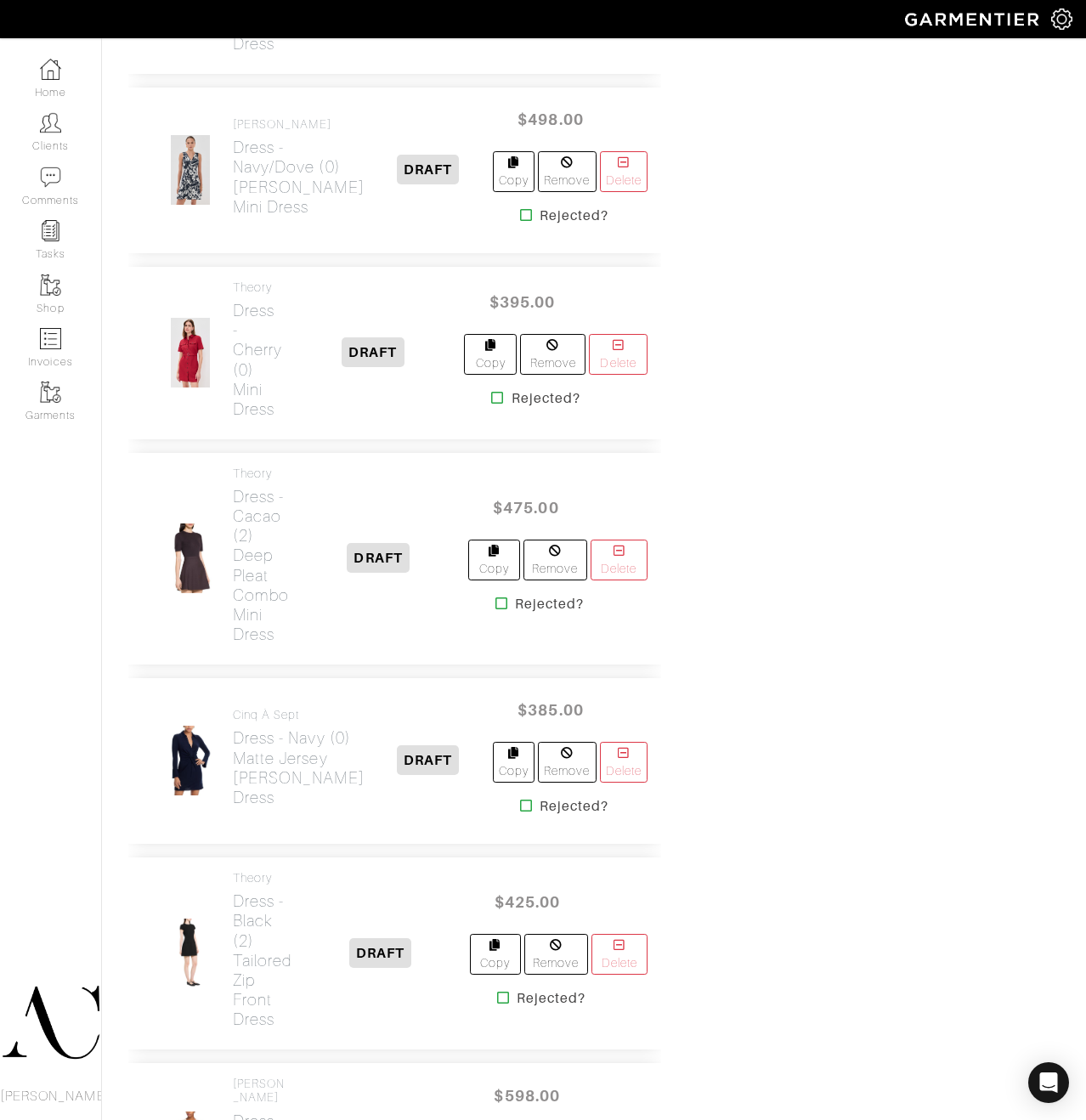
click at [493, 405] on icon at bounding box center [497, 397] width 13 height 14
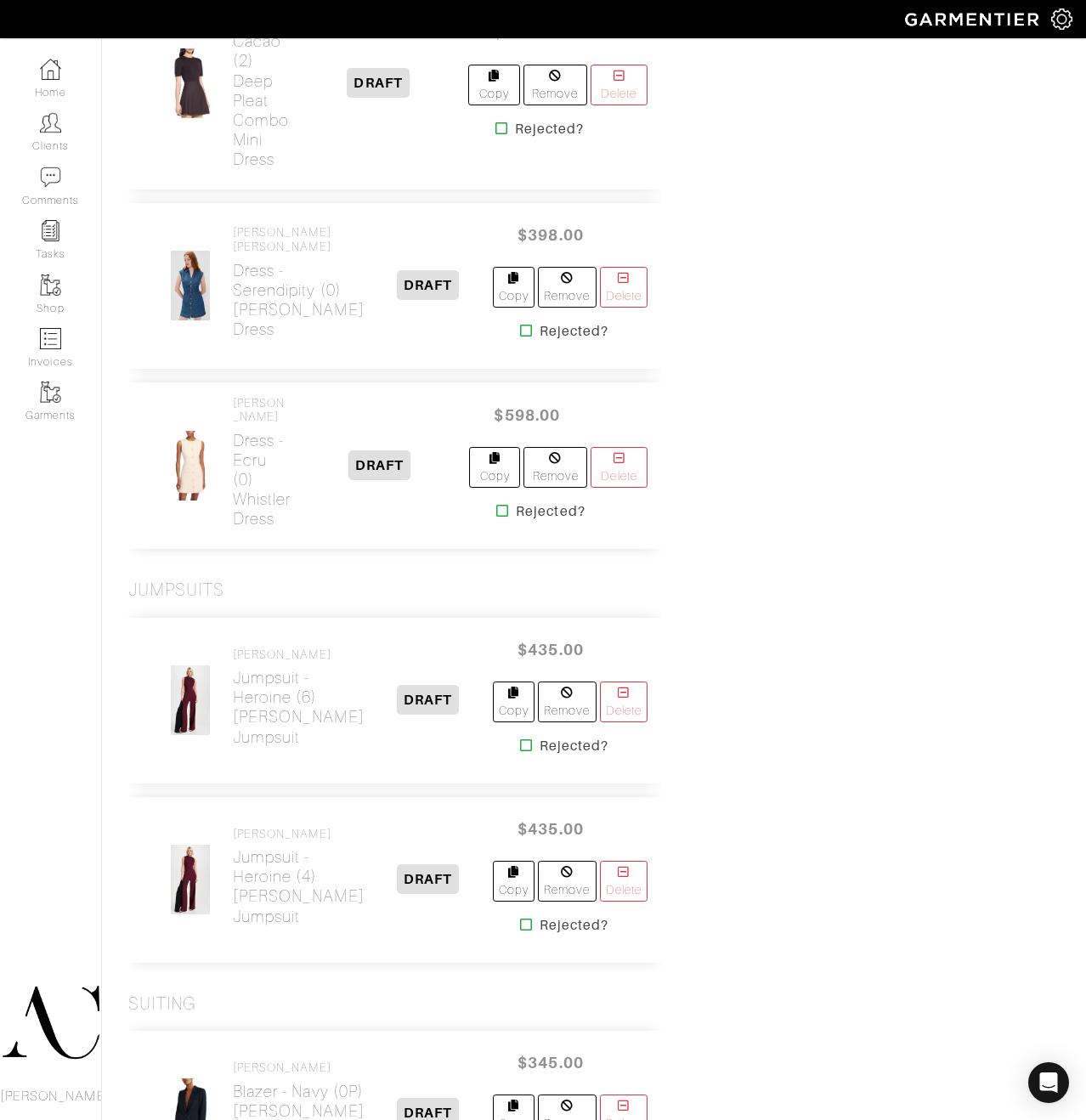
scroll to position [5186, 0]
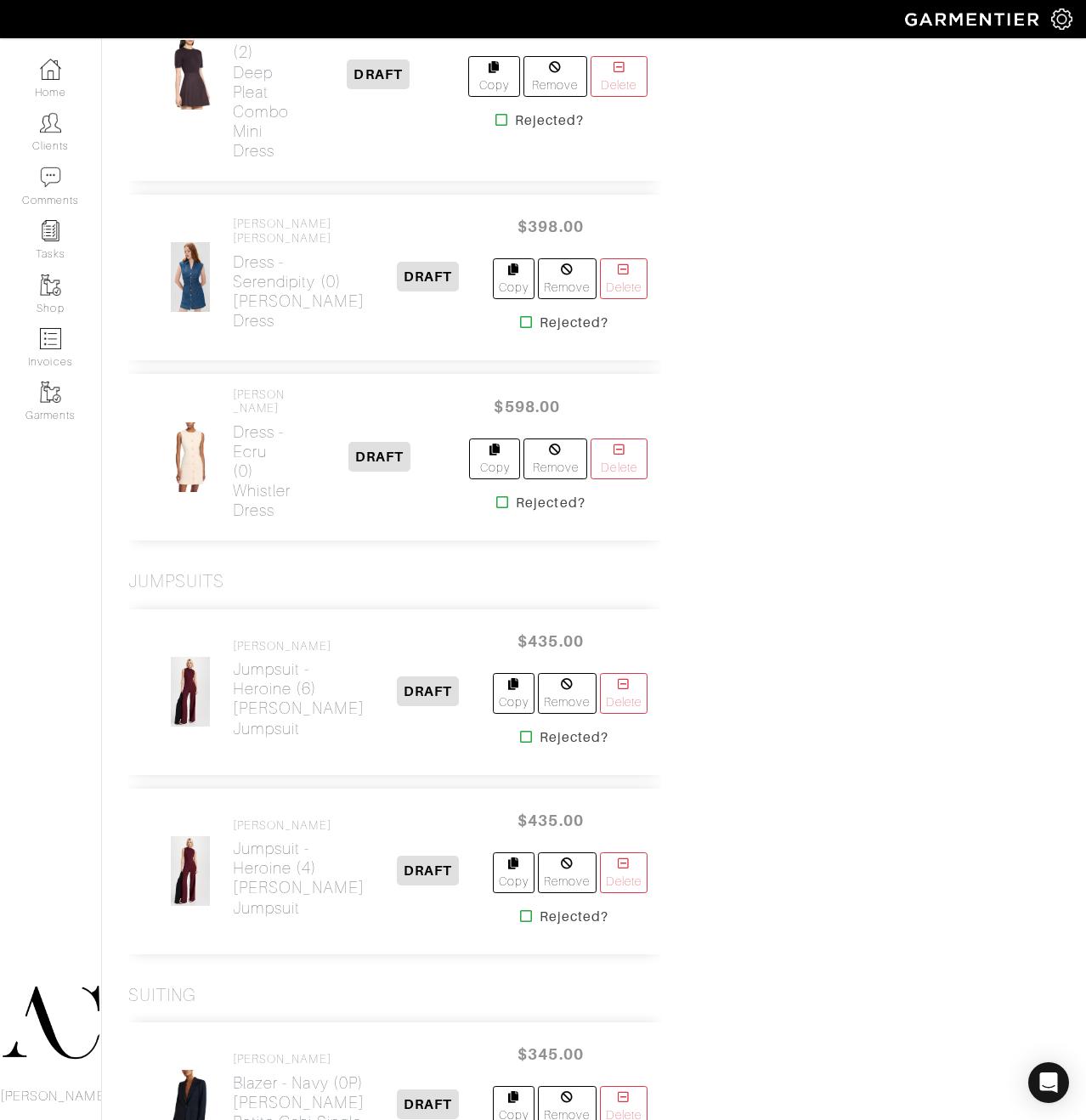
click at [520, 329] on icon at bounding box center [526, 322] width 13 height 14
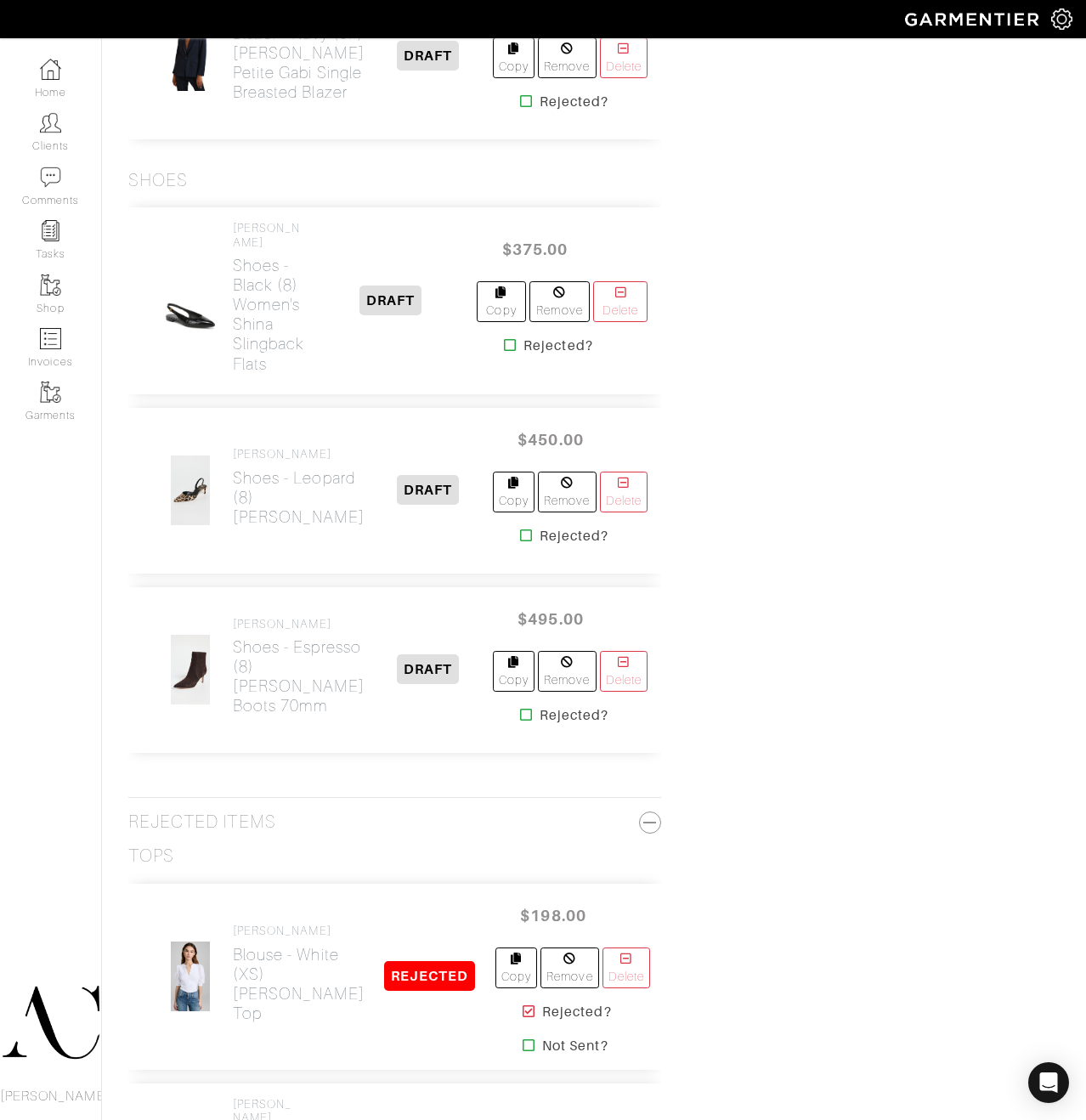
scroll to position [6539, 0]
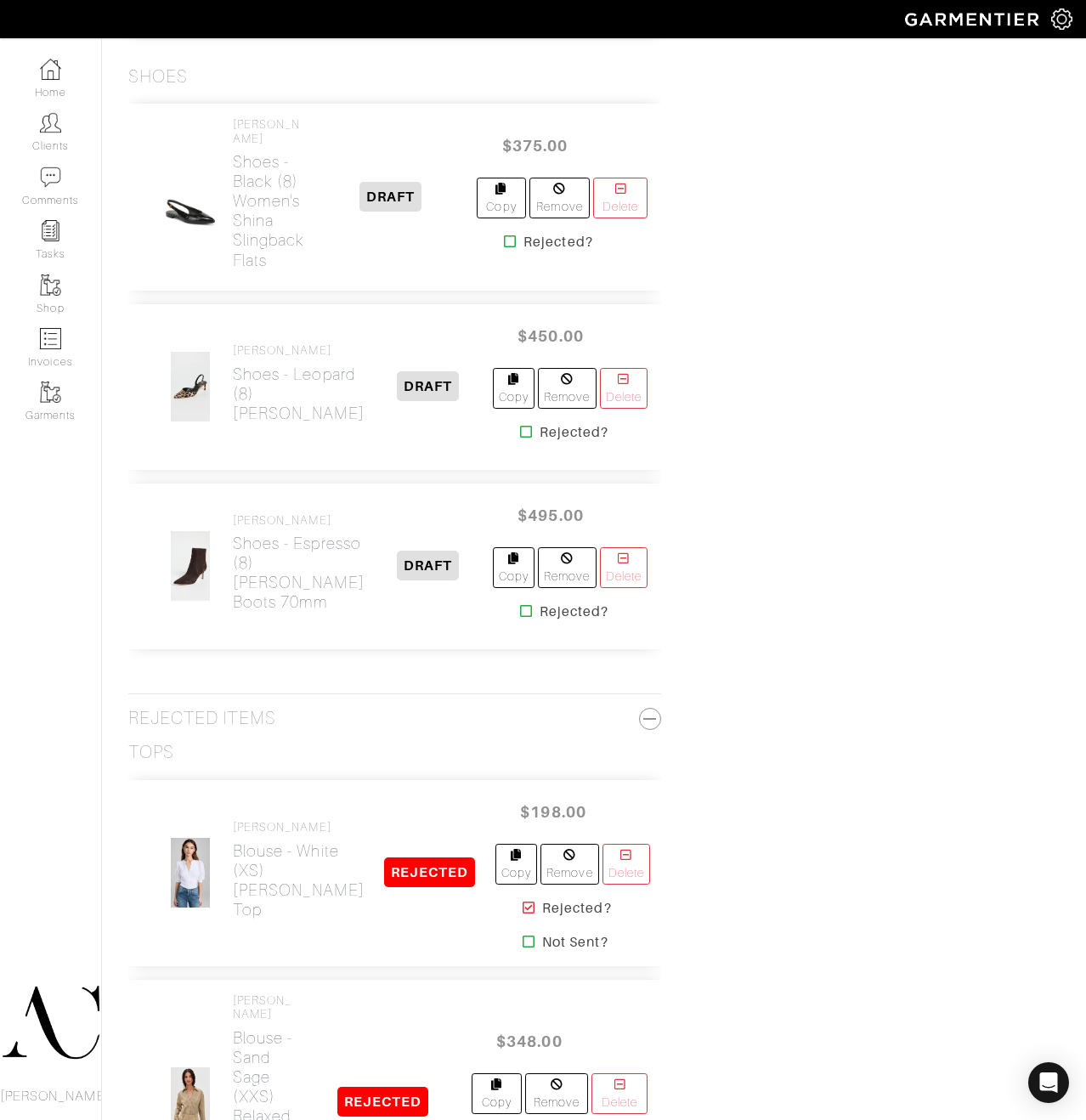
click at [520, 438] on icon at bounding box center [526, 431] width 13 height 14
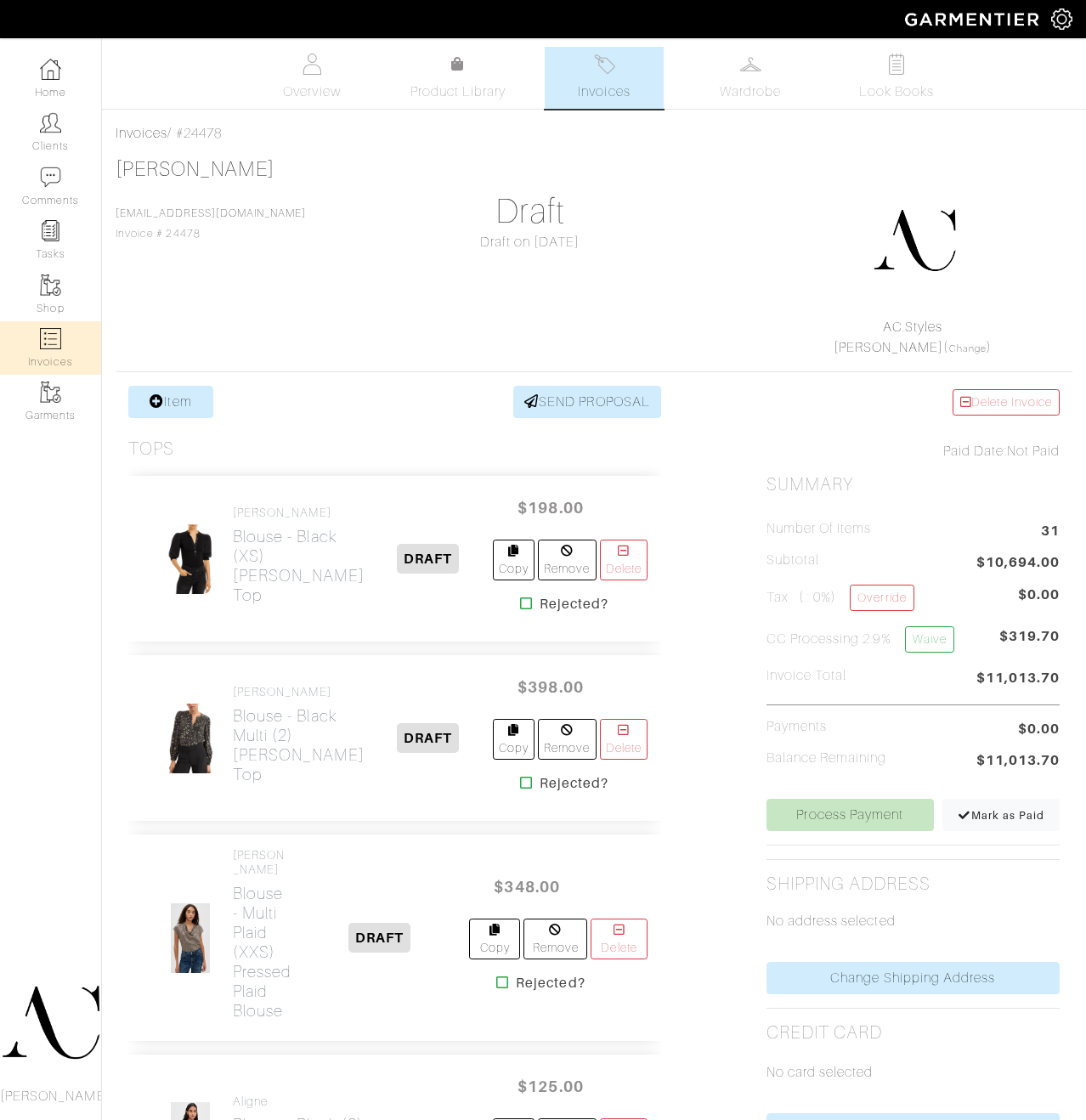
click at [42, 330] on img at bounding box center [50, 338] width 21 height 22
select select
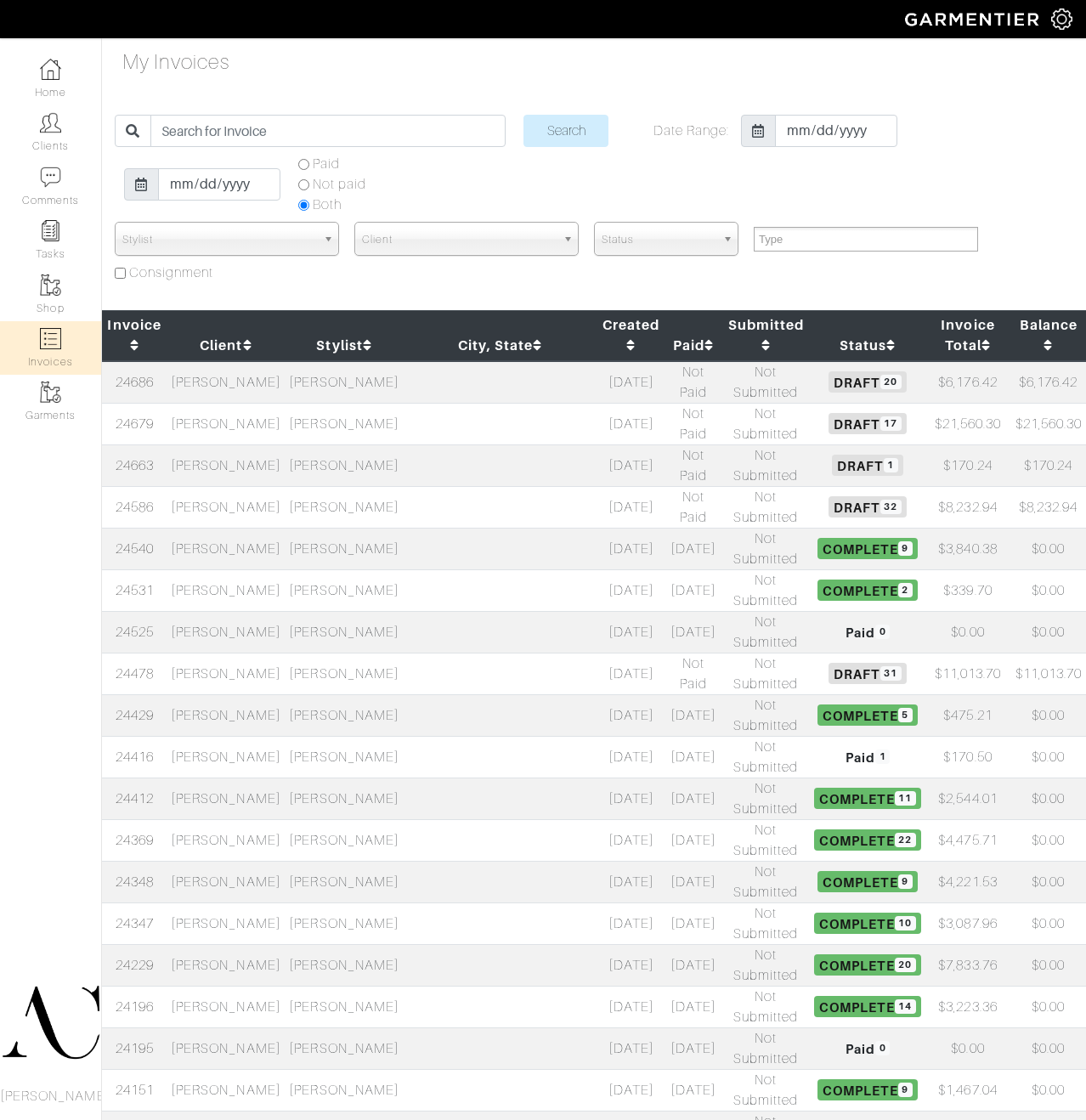
click at [513, 464] on td at bounding box center [500, 465] width 193 height 42
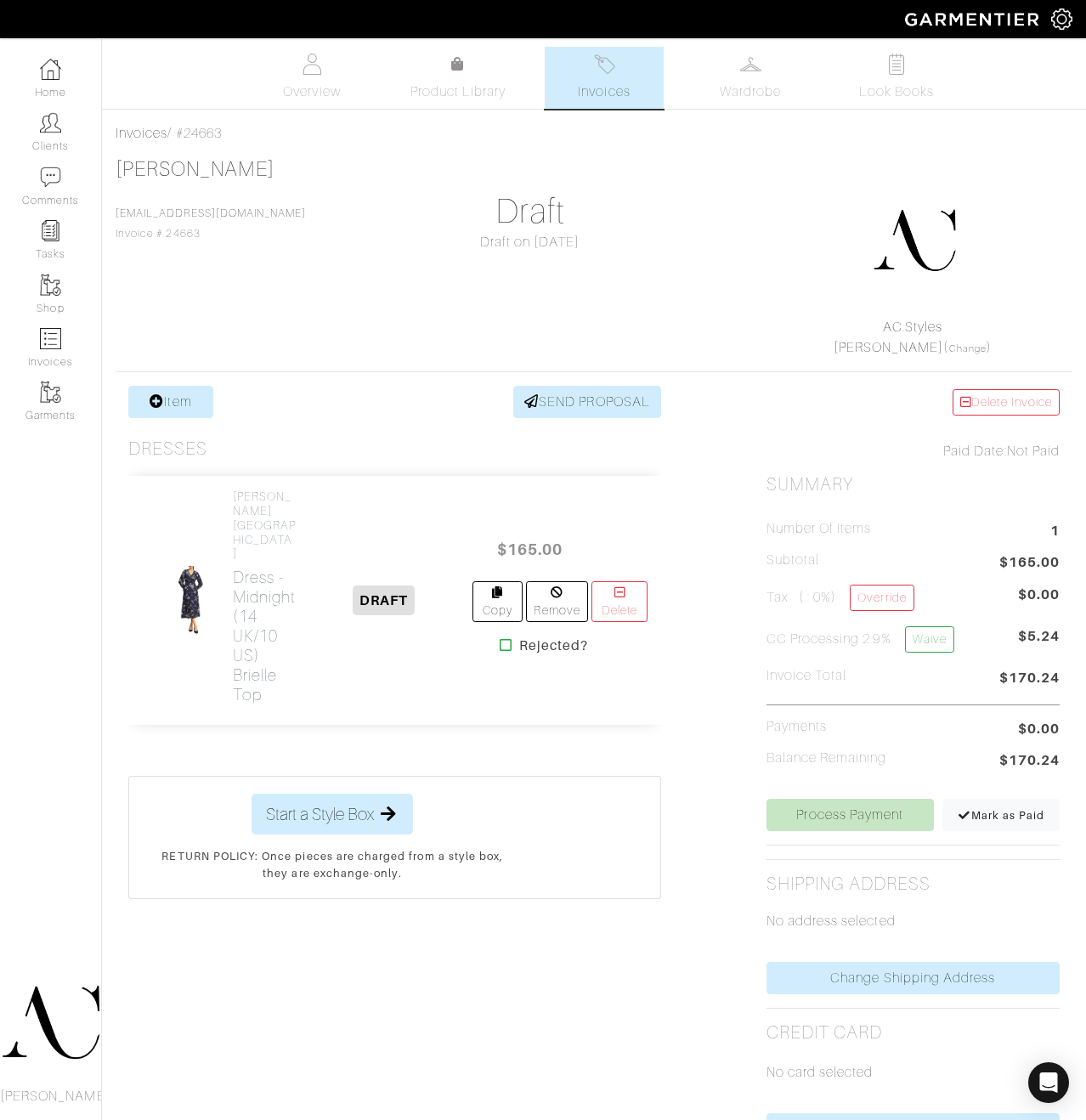
click at [501, 639] on icon at bounding box center [506, 645] width 13 height 14
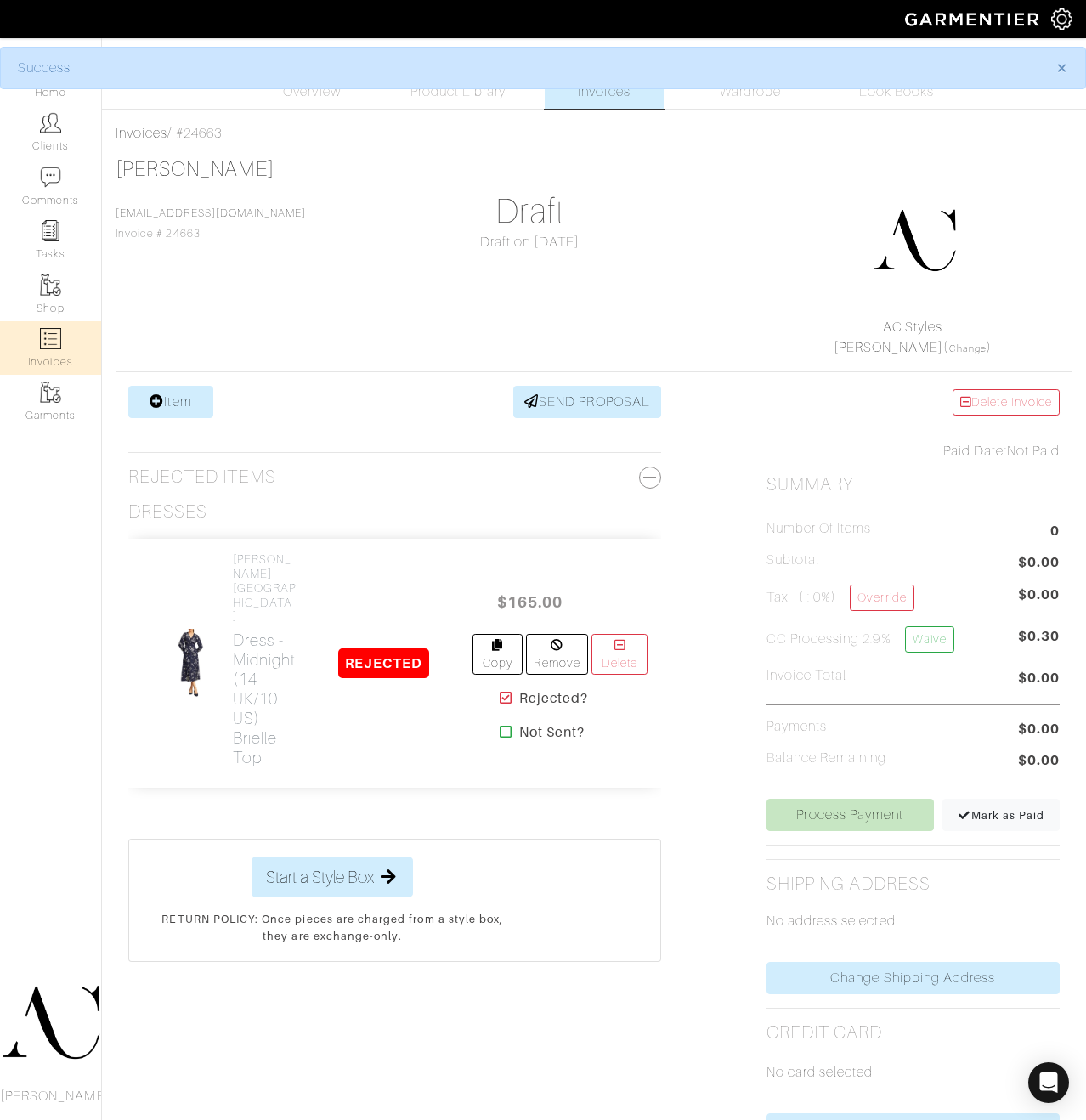
click at [67, 328] on link "Invoices" at bounding box center [50, 348] width 101 height 53
select select
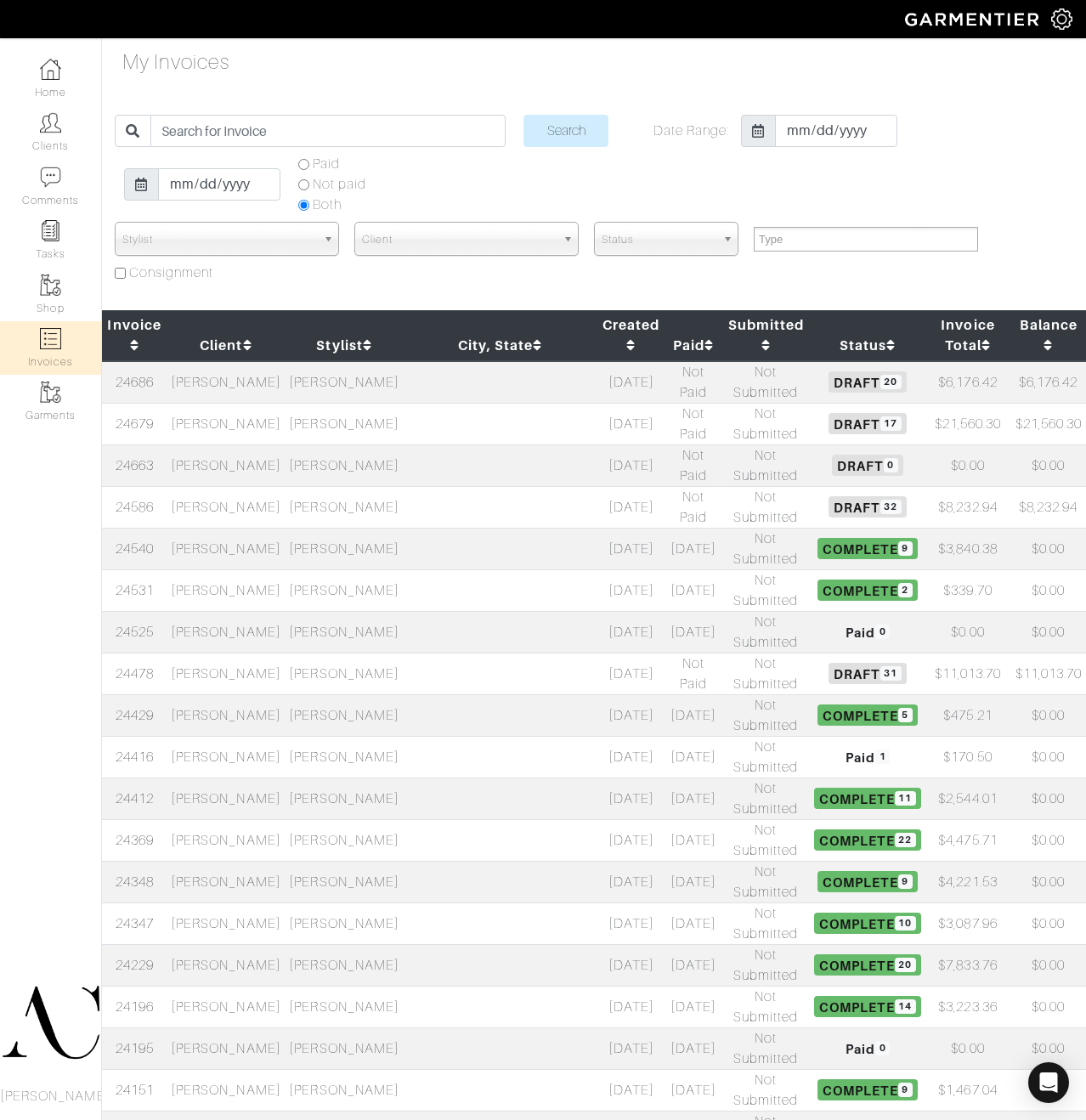
click at [284, 462] on td "[PERSON_NAME]" at bounding box center [225, 465] width 118 height 42
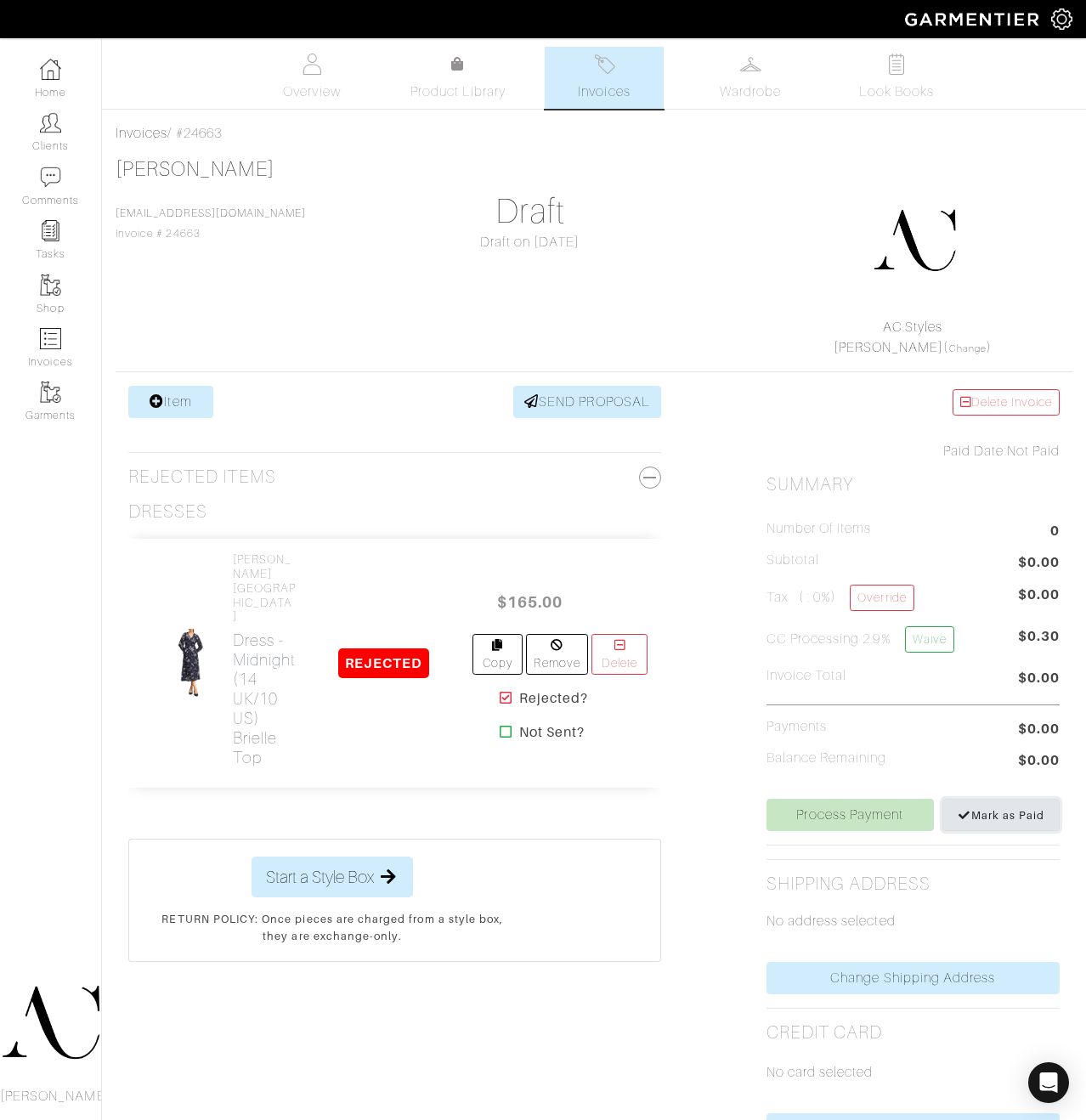
click at [985, 806] on link "Mark as Paid" at bounding box center [1000, 814] width 117 height 33
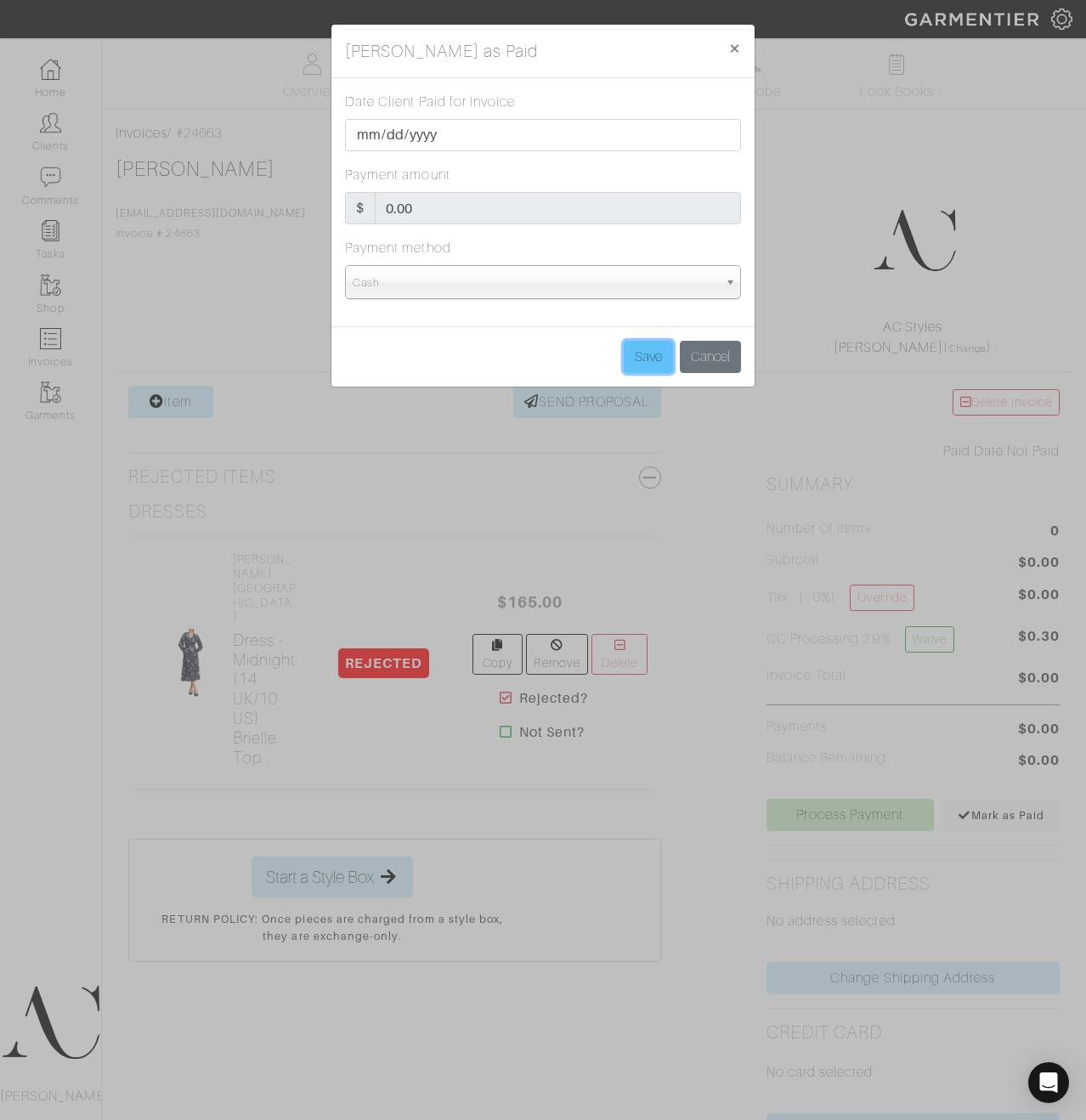
click at [646, 351] on input "Save" at bounding box center [648, 356] width 50 height 33
type input "Save"
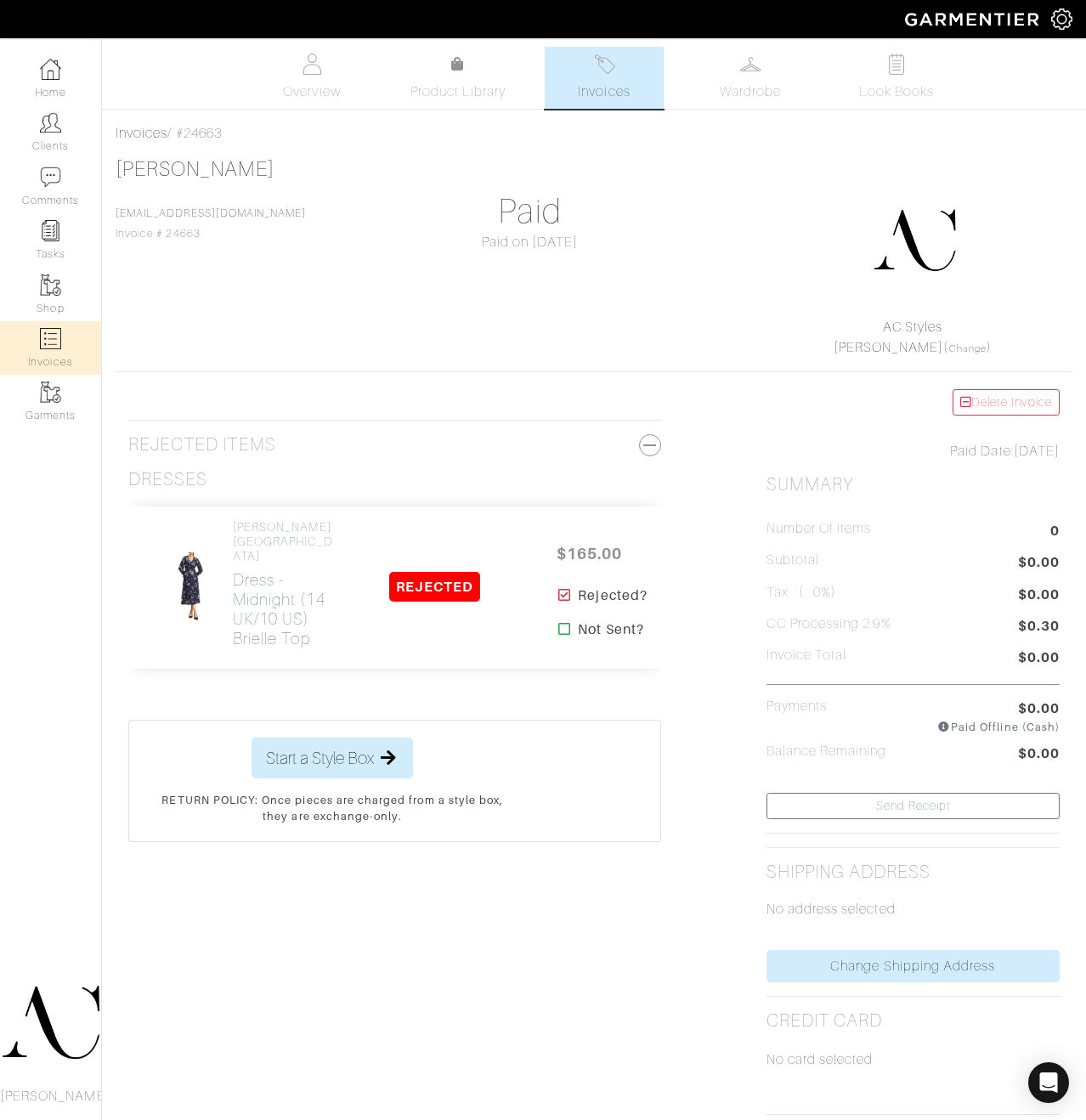
click at [62, 331] on link "Invoices" at bounding box center [50, 348] width 101 height 53
select select
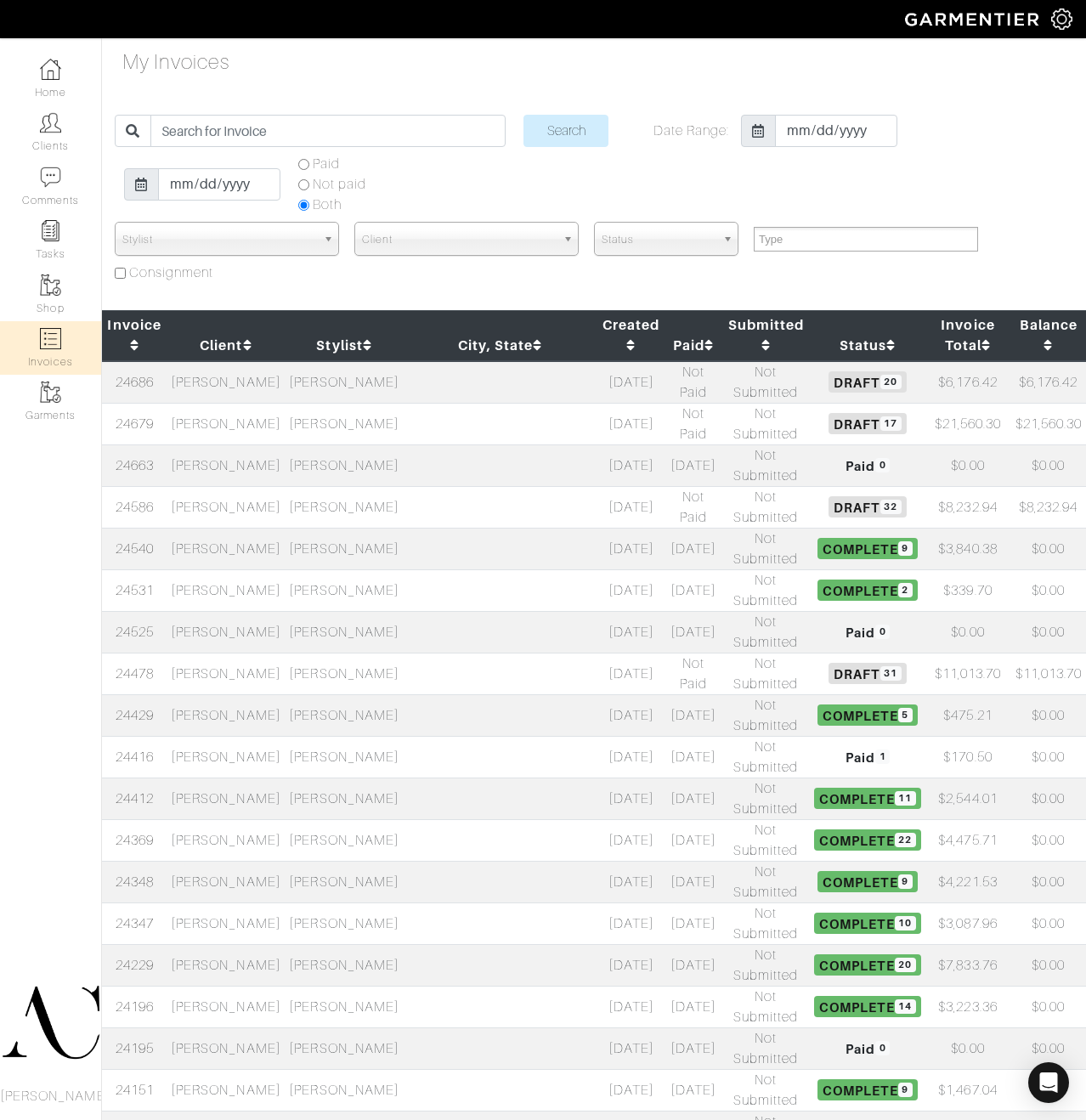
click at [252, 386] on td "[PERSON_NAME]" at bounding box center [225, 381] width 118 height 42
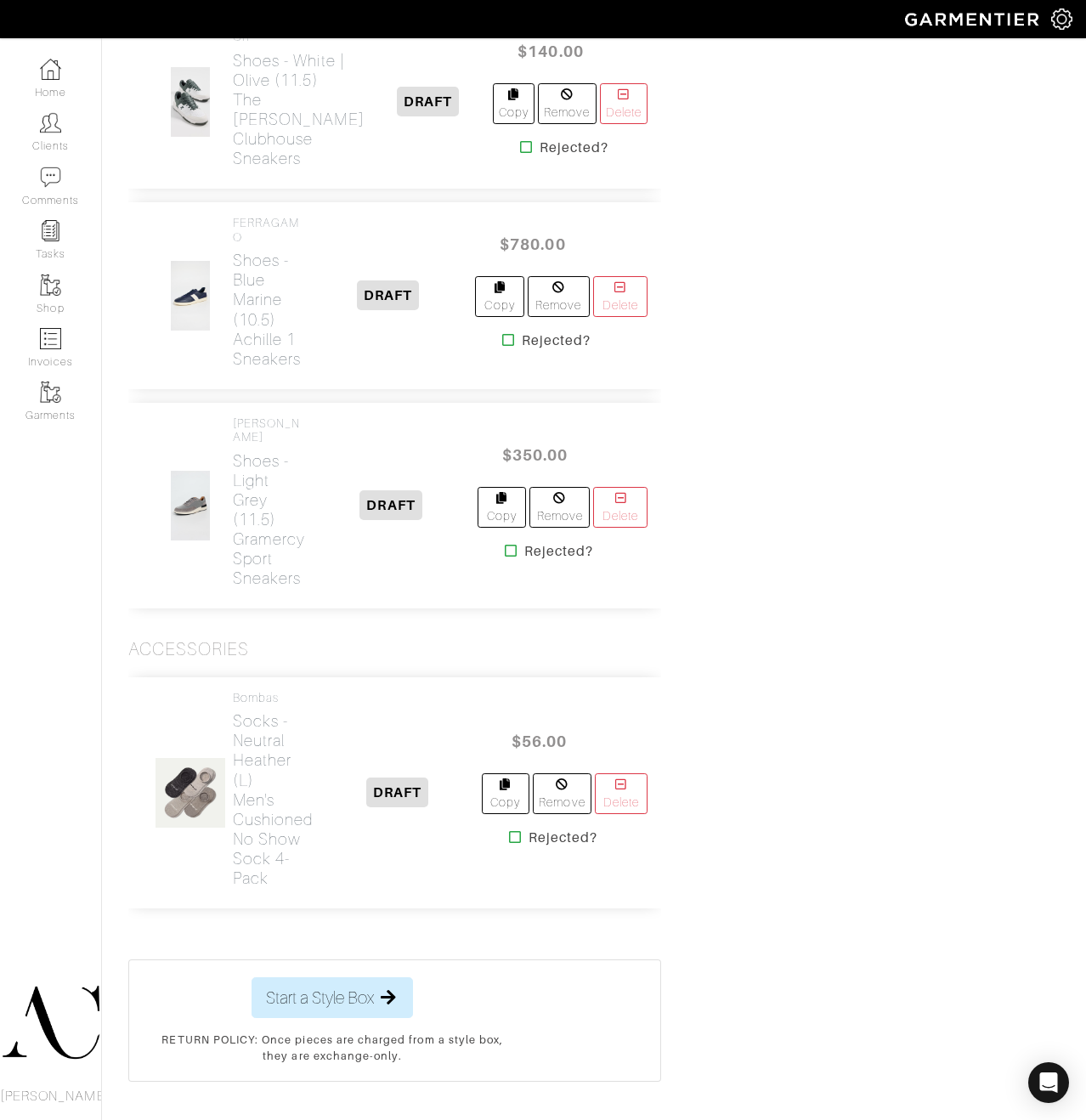
scroll to position [4056, 0]
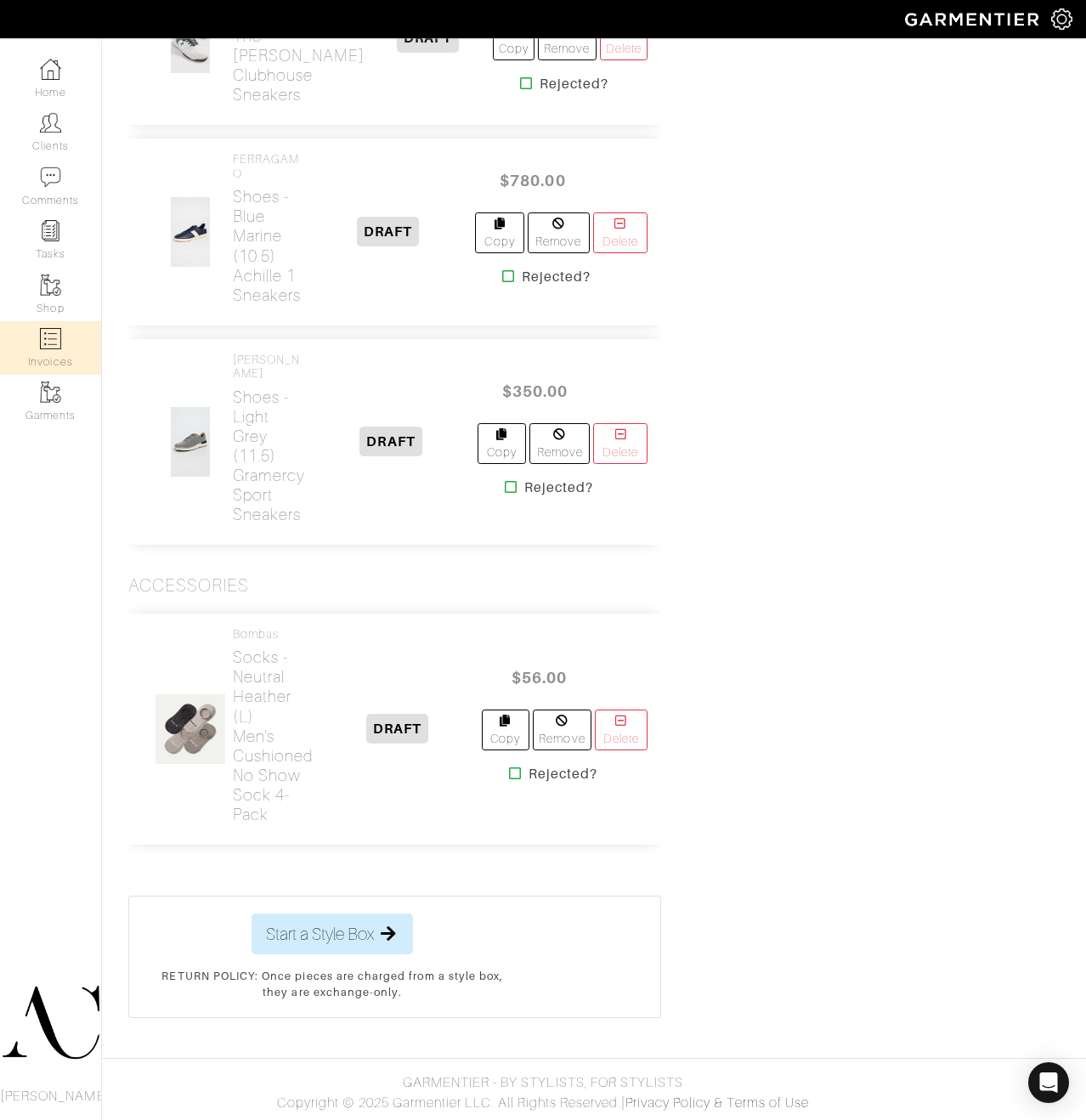
click at [38, 347] on link "Invoices" at bounding box center [50, 348] width 101 height 53
select select
